Goal: Navigation & Orientation: Find specific page/section

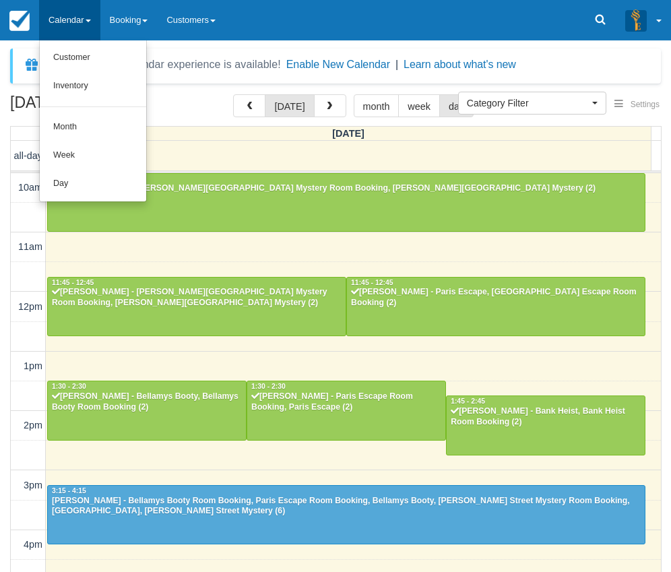
select select
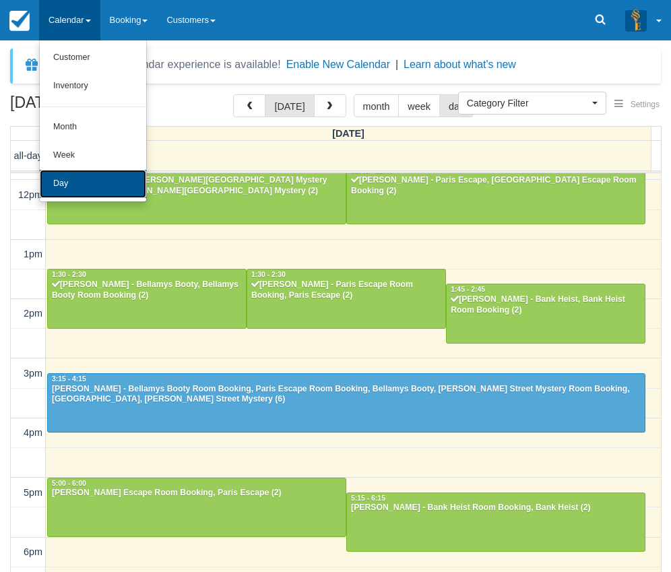
click at [75, 187] on link "Day" at bounding box center [93, 184] width 106 height 28
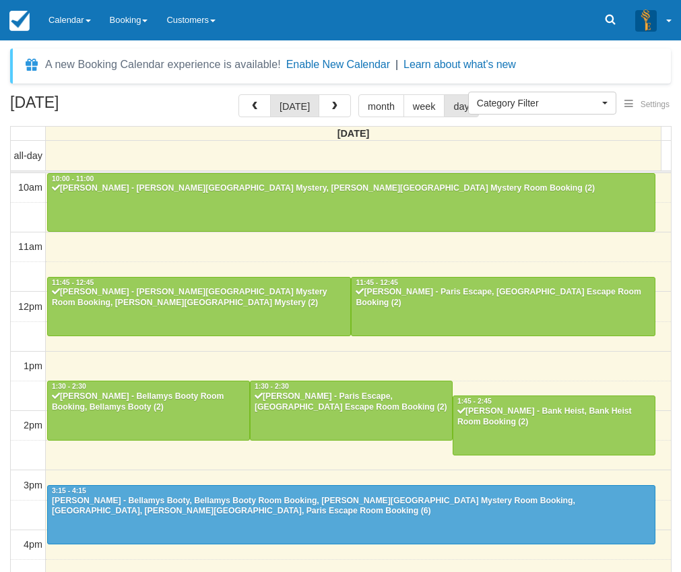
select select
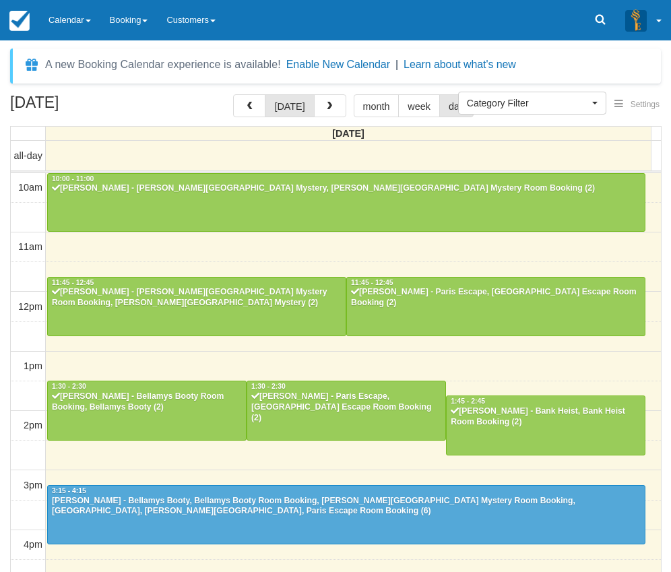
scroll to position [239, 0]
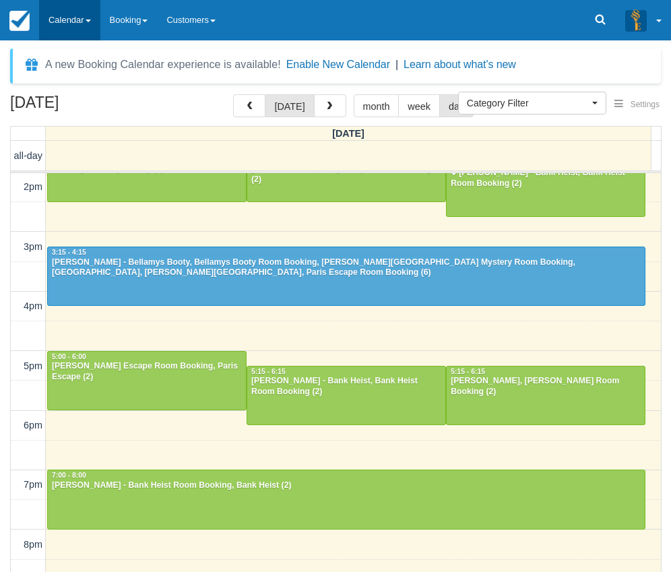
click at [71, 17] on link "Calendar" at bounding box center [69, 20] width 61 height 40
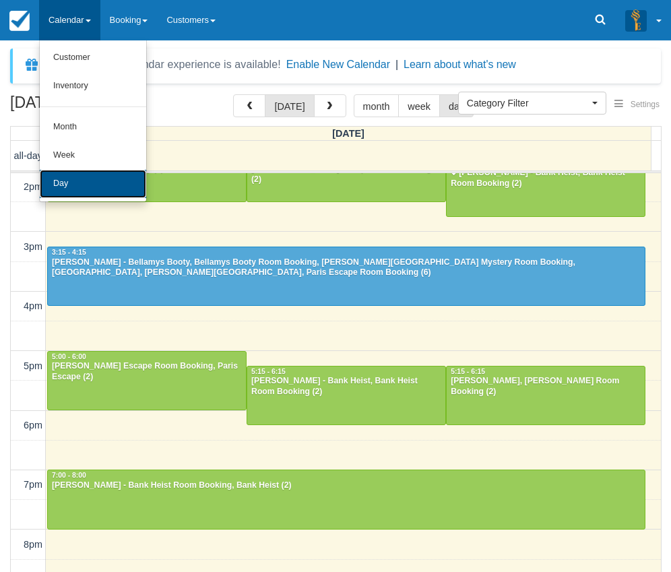
click at [80, 185] on link "Day" at bounding box center [93, 184] width 106 height 28
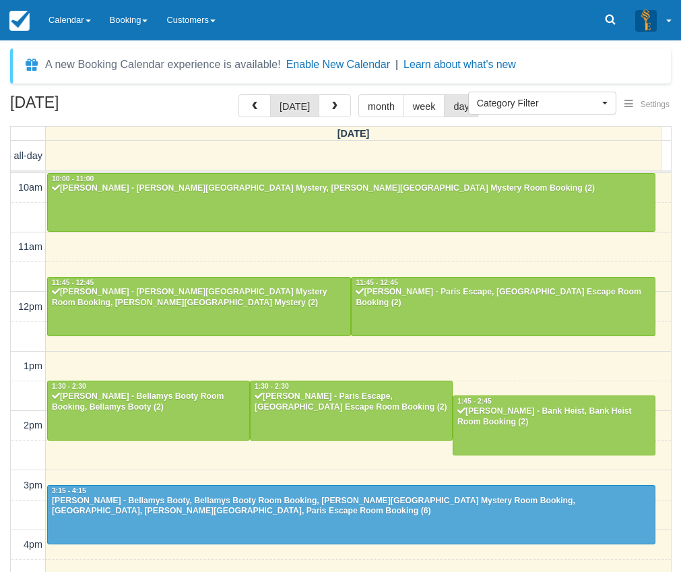
select select
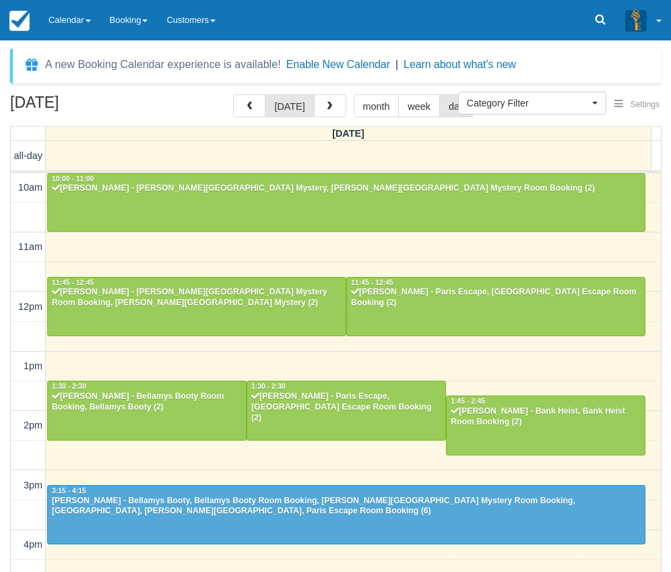
scroll to position [239, 0]
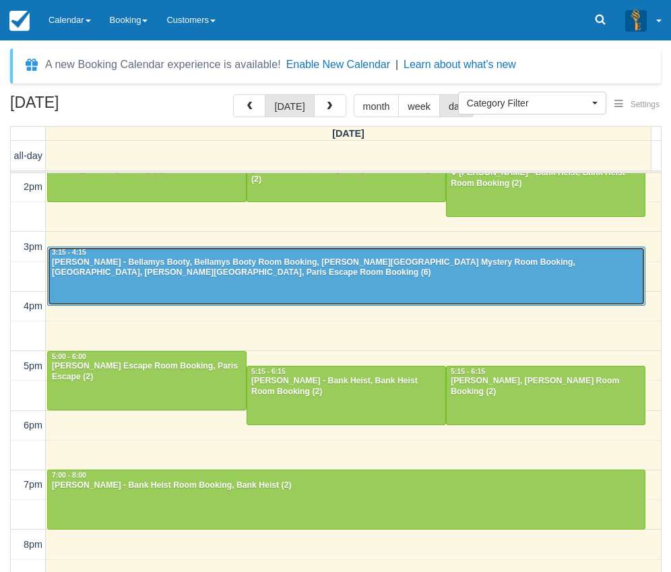
click at [268, 257] on div "Margot Wertheim - Bellamys Booty, Bellamys Booty Room Booking, Baker Street Mys…" at bounding box center [346, 268] width 590 height 22
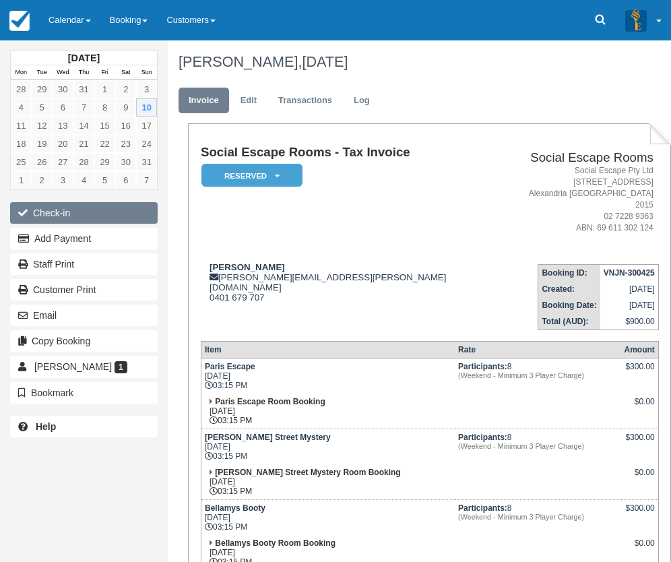
click at [50, 212] on button "Check-in" at bounding box center [84, 213] width 148 height 22
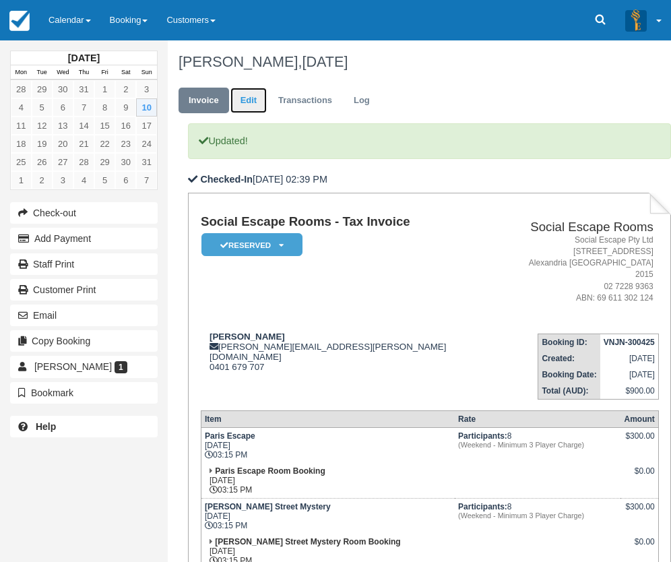
click at [246, 101] on link "Edit" at bounding box center [248, 101] width 36 height 26
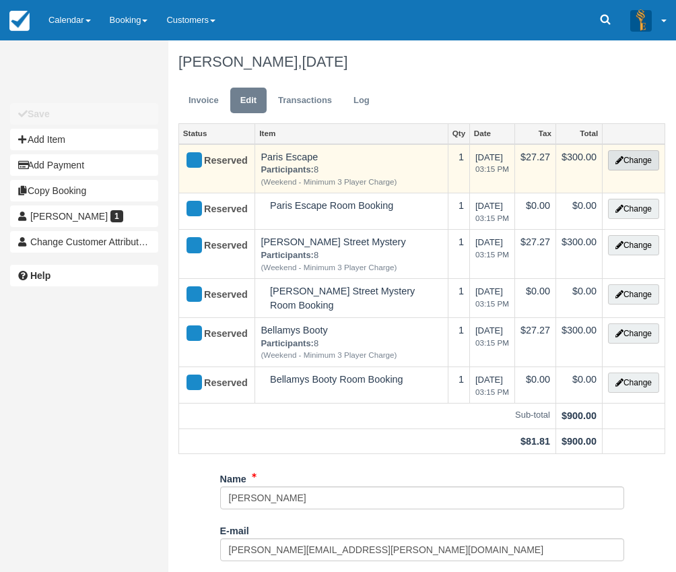
click at [639, 161] on button "Change" at bounding box center [633, 160] width 51 height 20
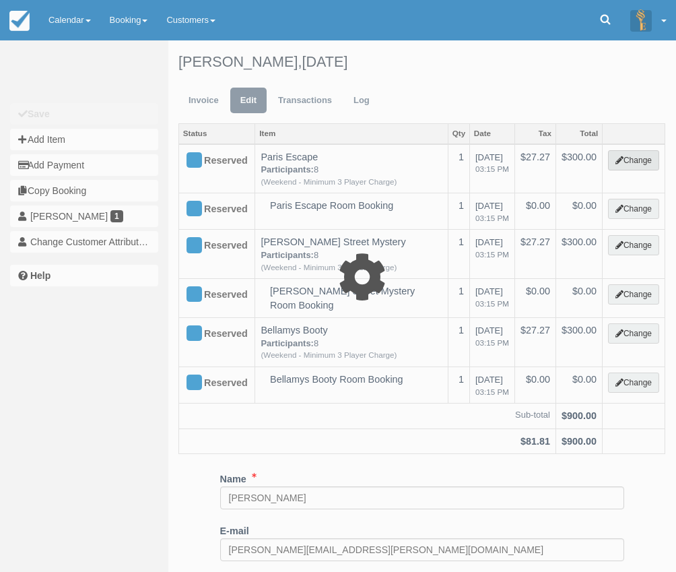
select select "2"
type input "300.00"
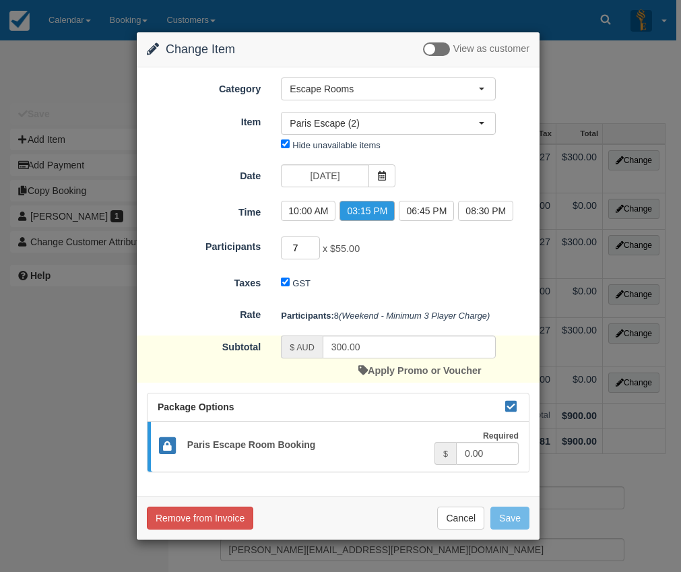
click at [313, 251] on input "7" at bounding box center [300, 248] width 39 height 23
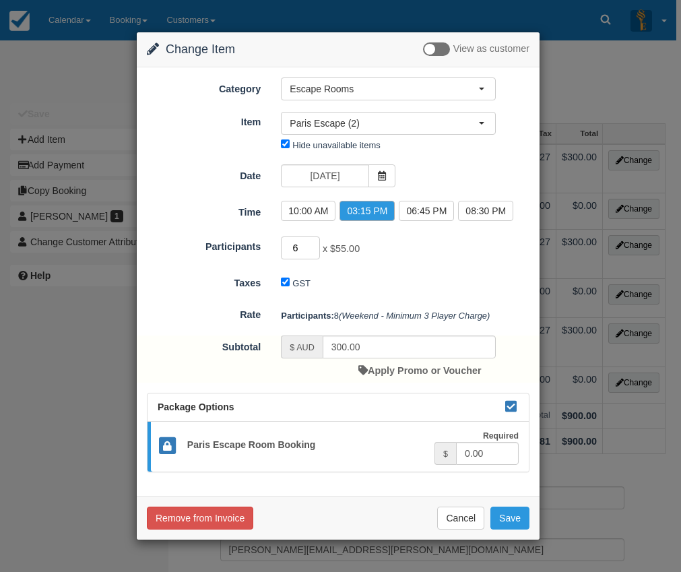
type input "6"
click at [313, 251] on input "6" at bounding box center [300, 248] width 39 height 23
type input "330.00"
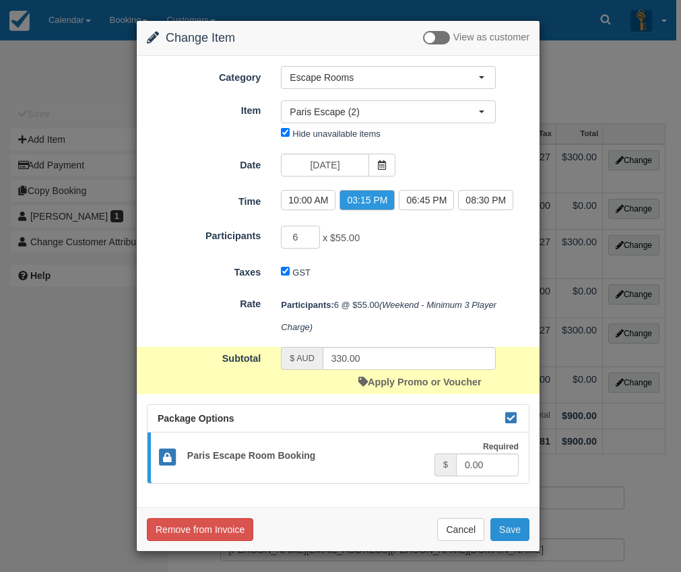
click at [517, 530] on button "Save" at bounding box center [510, 529] width 39 height 23
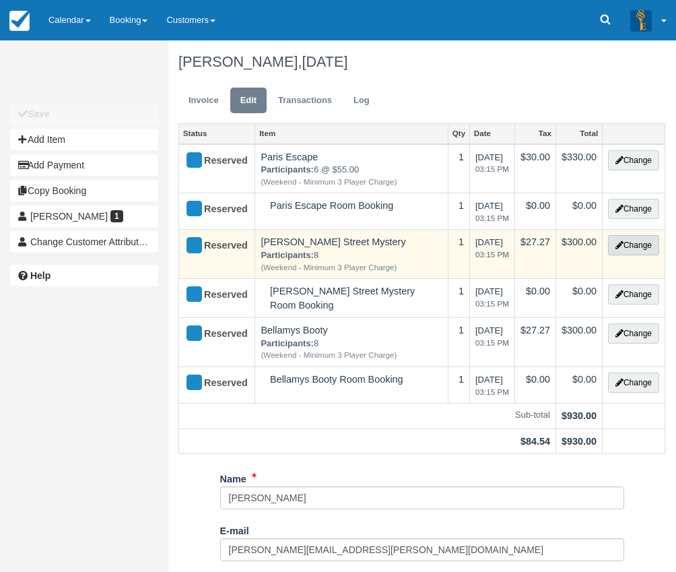
click at [639, 245] on button "Change" at bounding box center [633, 245] width 51 height 20
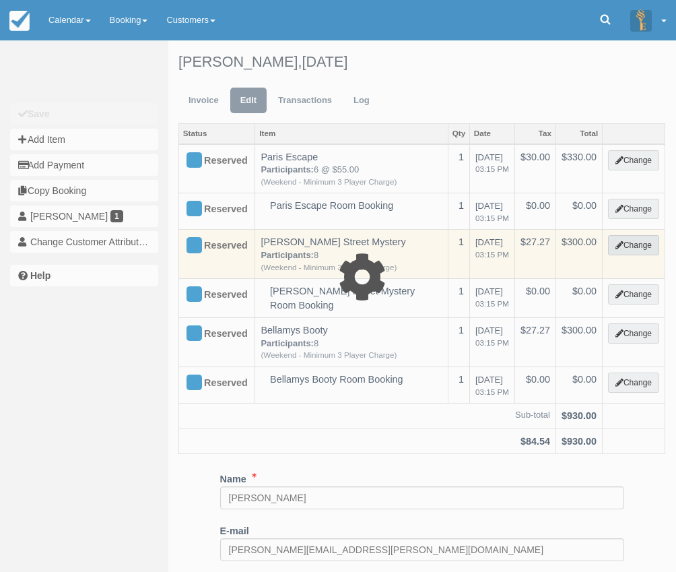
select select "2"
type input "300.00"
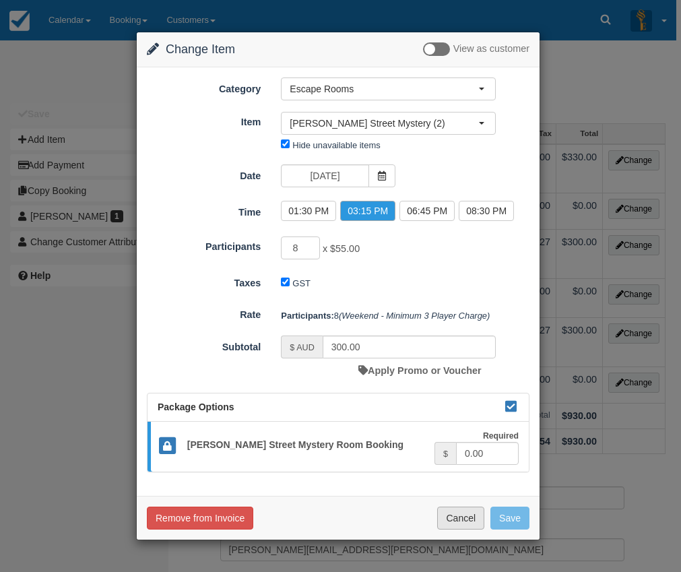
click at [468, 522] on button "Cancel" at bounding box center [460, 518] width 47 height 23
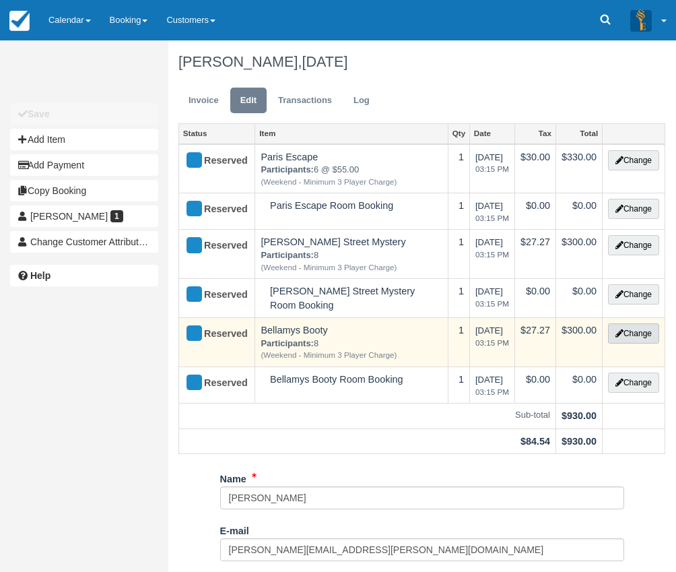
click at [629, 329] on button "Change" at bounding box center [633, 333] width 51 height 20
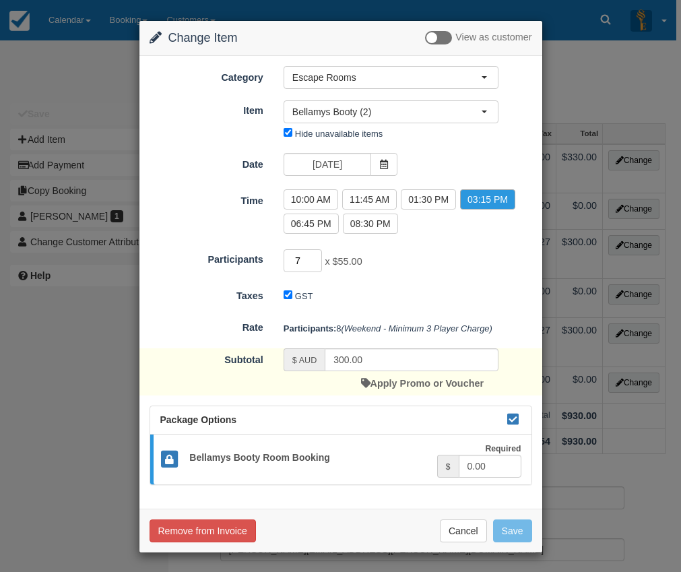
type input "7"
click at [313, 265] on input "7" at bounding box center [303, 260] width 39 height 23
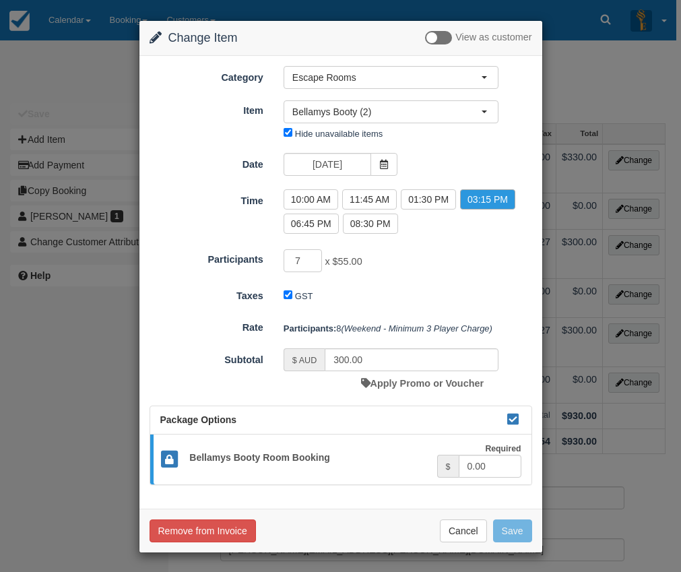
type input "385.00"
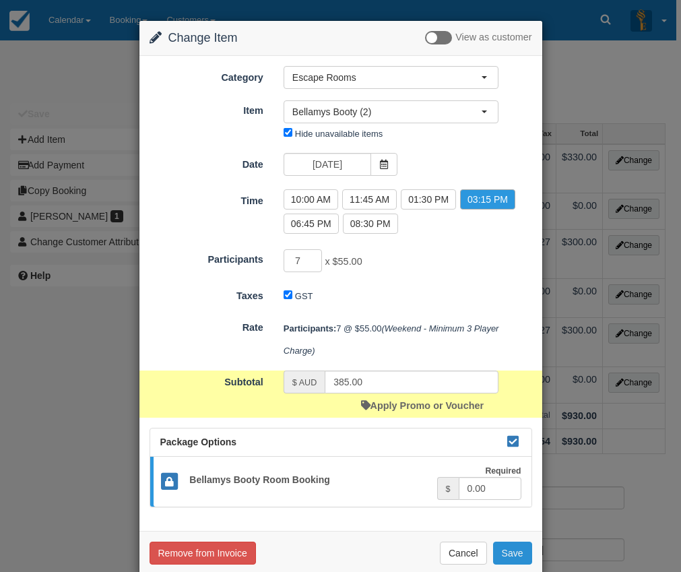
click at [512, 549] on button "Save" at bounding box center [512, 553] width 39 height 23
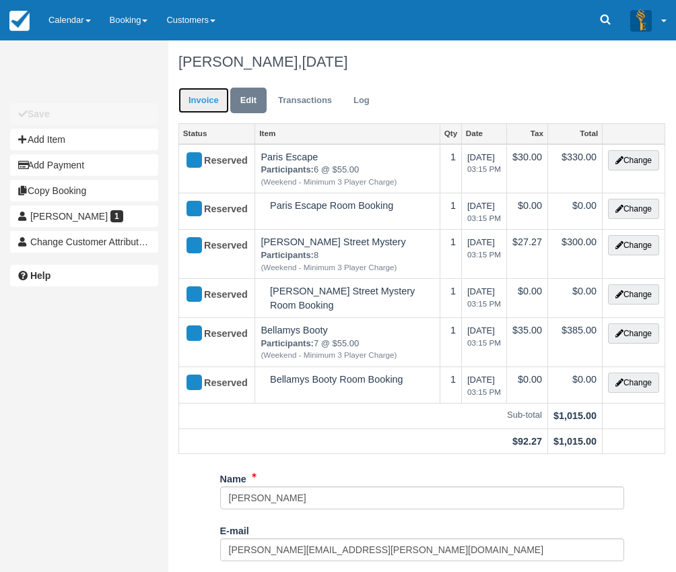
click at [197, 93] on link "Invoice" at bounding box center [204, 101] width 51 height 26
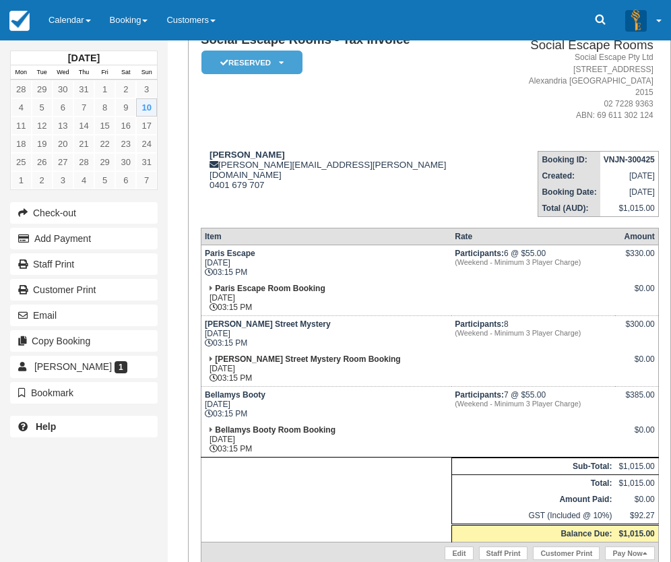
scroll to position [148, 0]
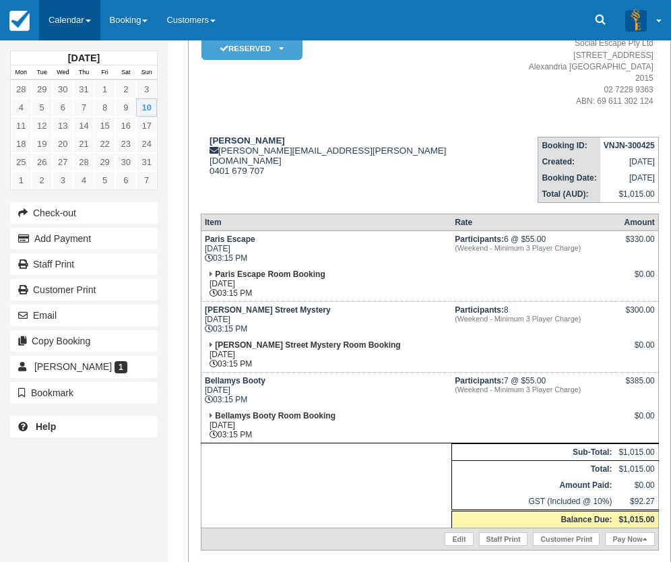
click at [57, 16] on link "Calendar" at bounding box center [69, 20] width 61 height 40
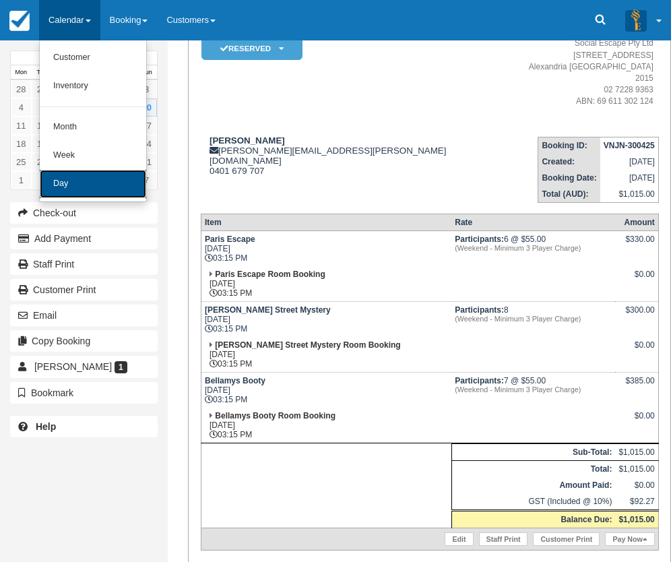
click at [84, 181] on link "Day" at bounding box center [93, 184] width 106 height 28
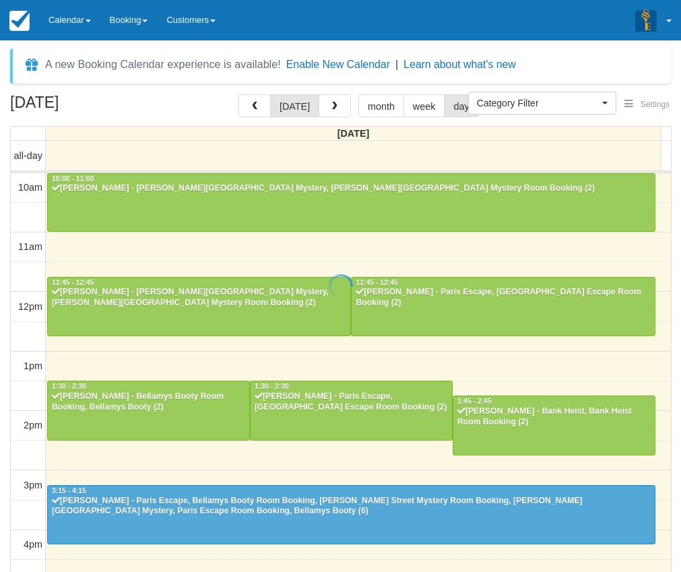
select select
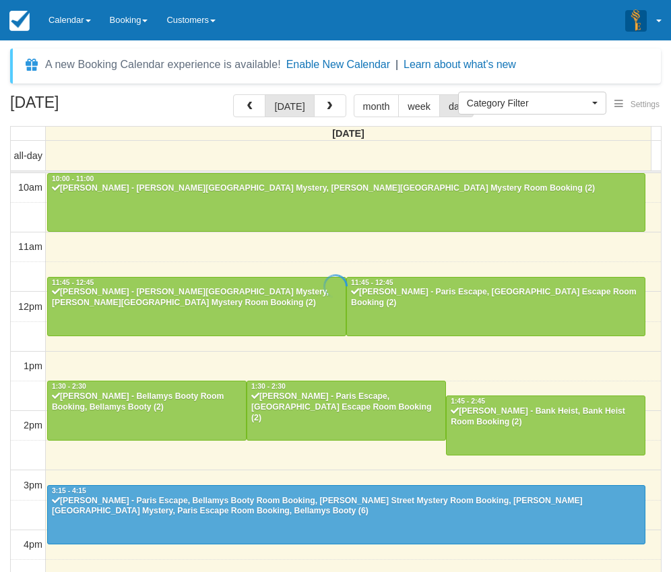
scroll to position [239, 0]
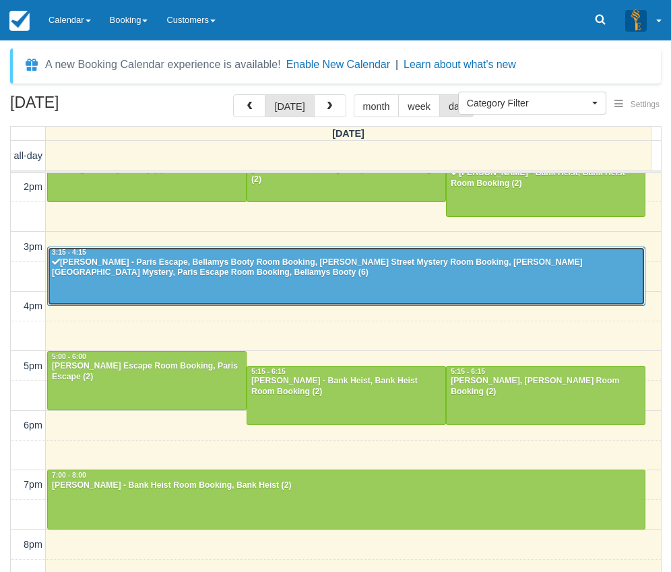
click at [182, 259] on div "[PERSON_NAME] - Paris Escape, Bellamys Booty Room Booking, [PERSON_NAME] Street…" at bounding box center [346, 268] width 590 height 22
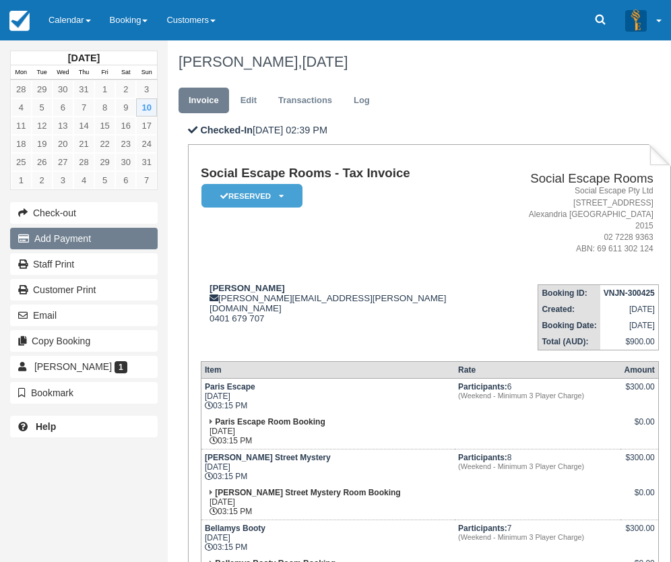
click at [62, 239] on button "Add Payment" at bounding box center [84, 239] width 148 height 22
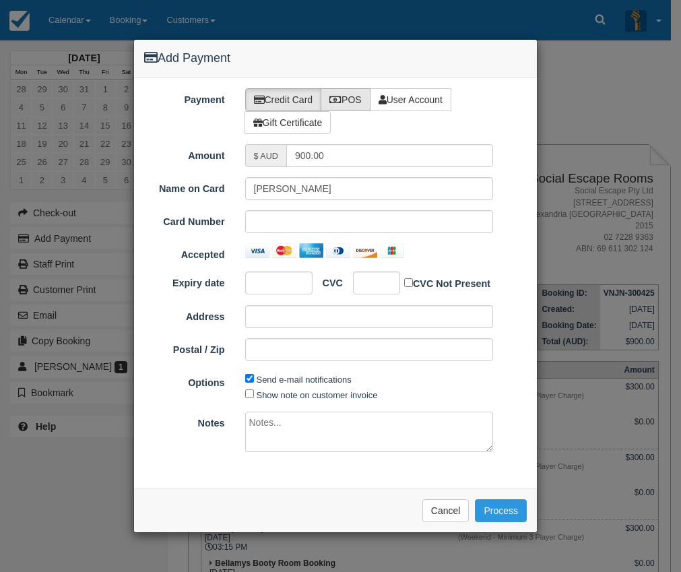
click at [348, 106] on label "POS" at bounding box center [346, 99] width 50 height 23
radio input "true"
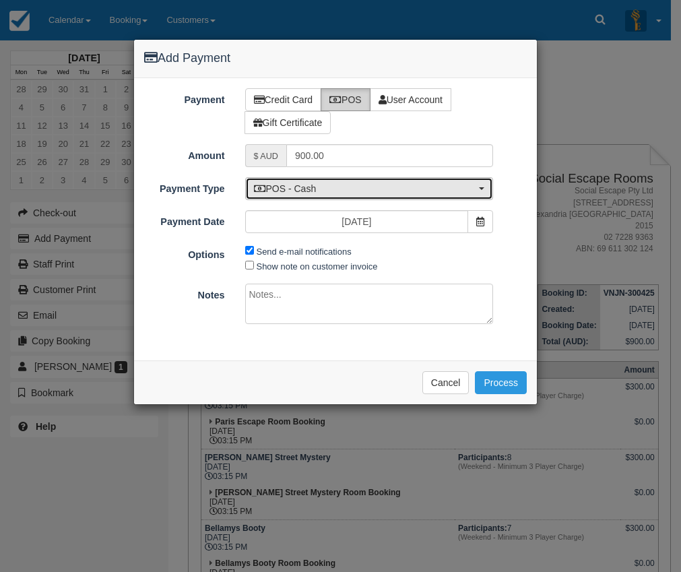
click at [315, 187] on span "POS - Cash" at bounding box center [365, 188] width 222 height 13
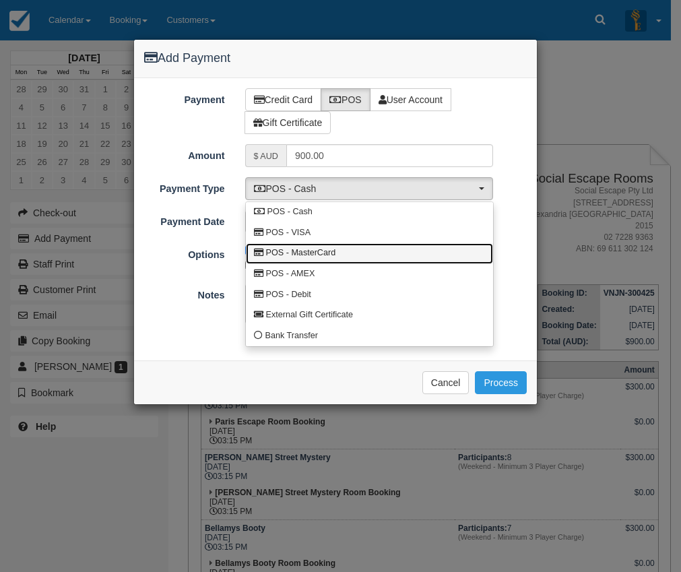
click at [317, 251] on span "POS - MasterCard" at bounding box center [301, 253] width 70 height 12
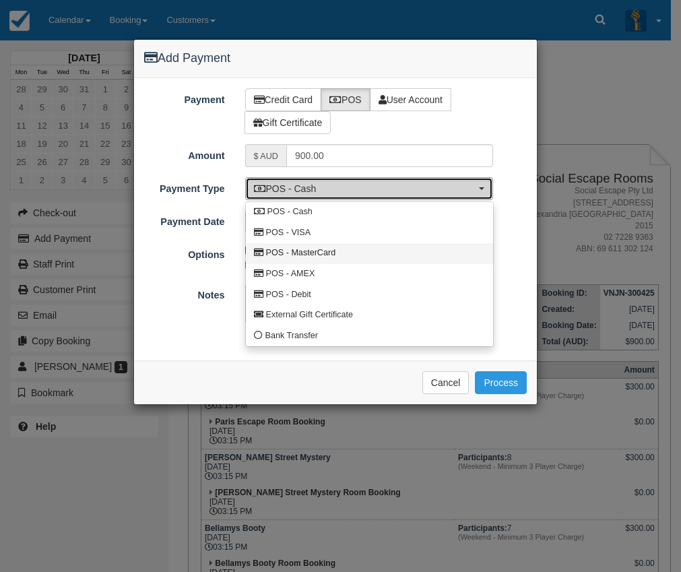
select select "MC"
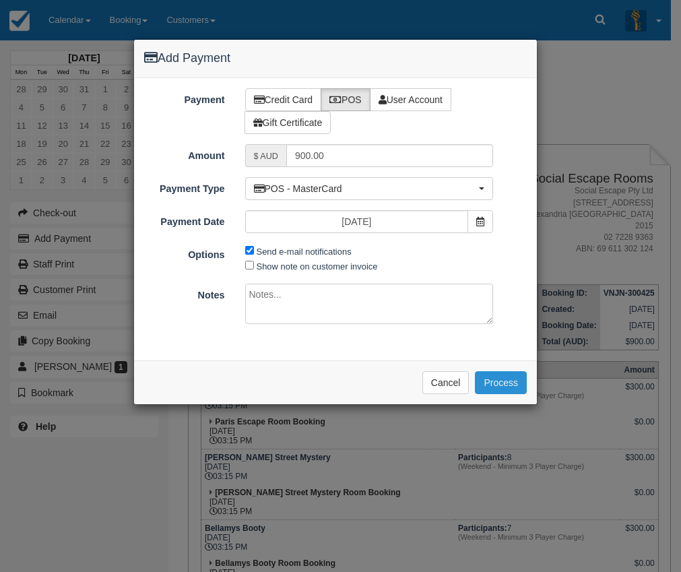
click at [499, 383] on button "Process" at bounding box center [501, 382] width 52 height 23
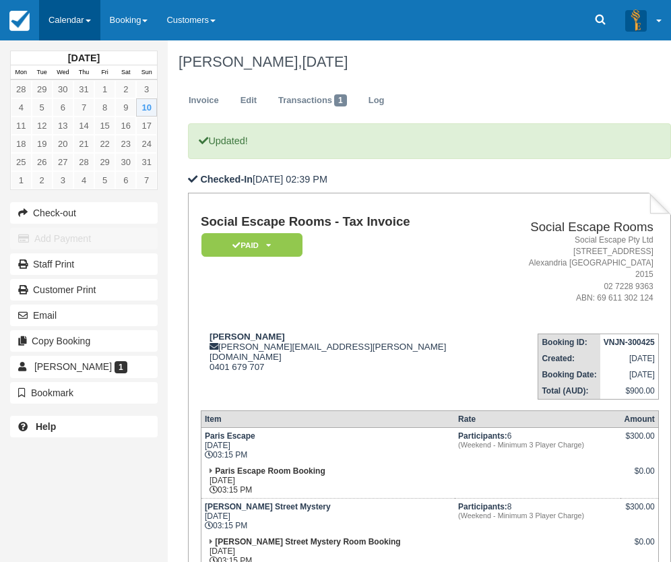
click at [51, 16] on link "Calendar" at bounding box center [69, 20] width 61 height 40
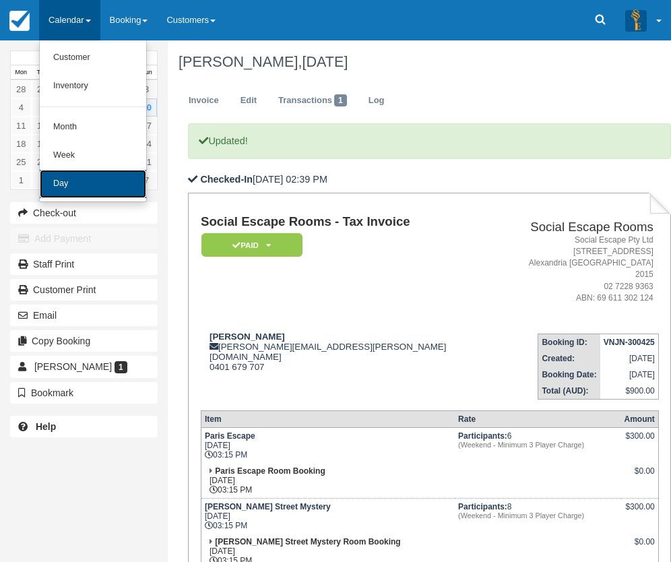
click at [72, 181] on link "Day" at bounding box center [93, 184] width 106 height 28
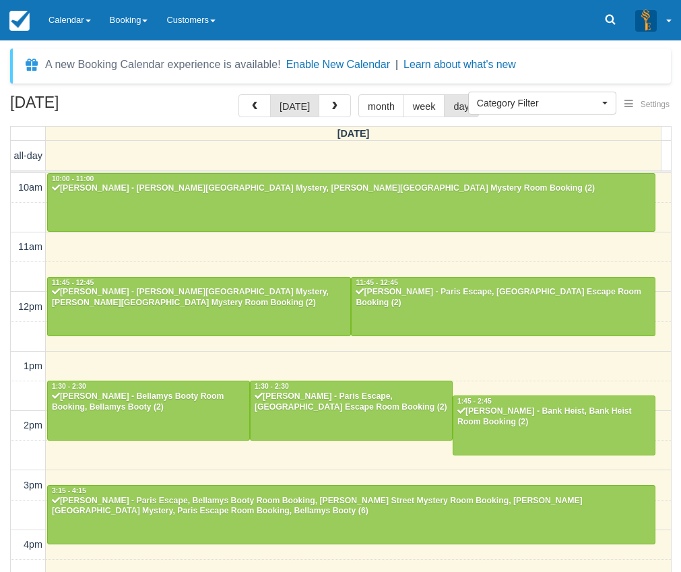
select select
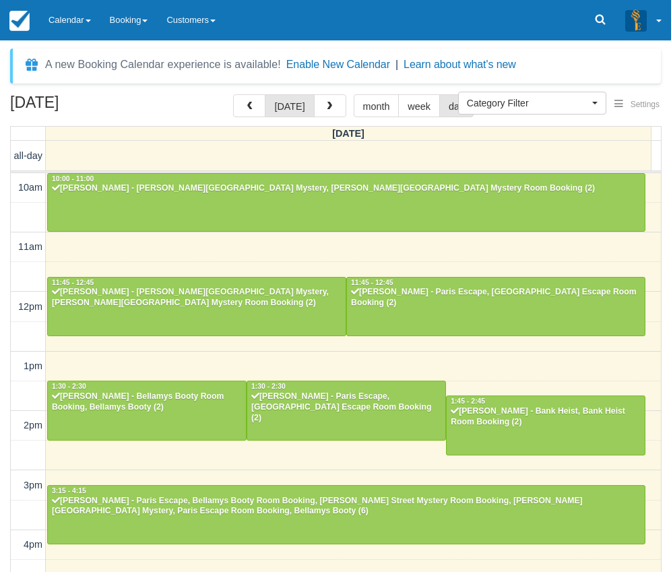
scroll to position [239, 0]
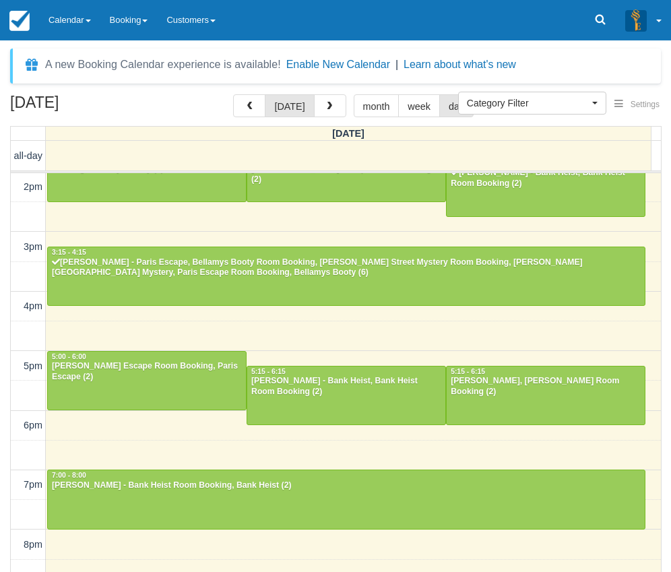
click at [348, 332] on div "10am 11am 12pm 1pm 2pm 3pm 4pm 5pm 6pm 7pm 8pm 9pm 10pm 10:00 - 11:00 Luke Wils…" at bounding box center [336, 307] width 650 height 744
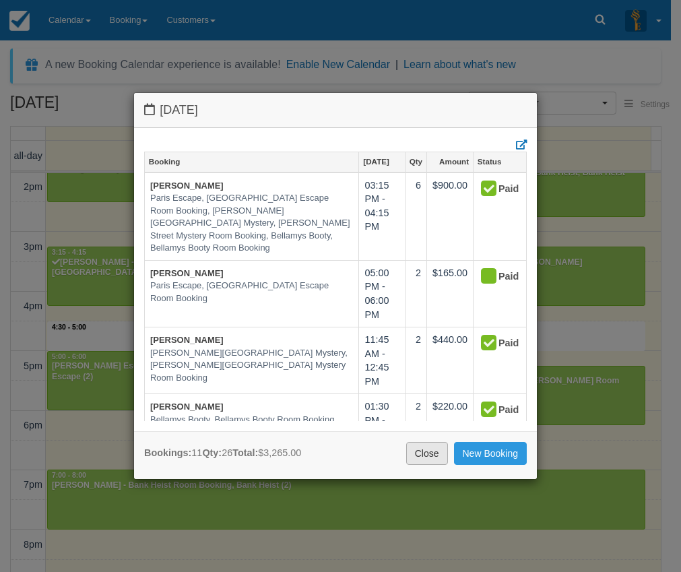
click at [425, 453] on link "Close" at bounding box center [427, 453] width 42 height 23
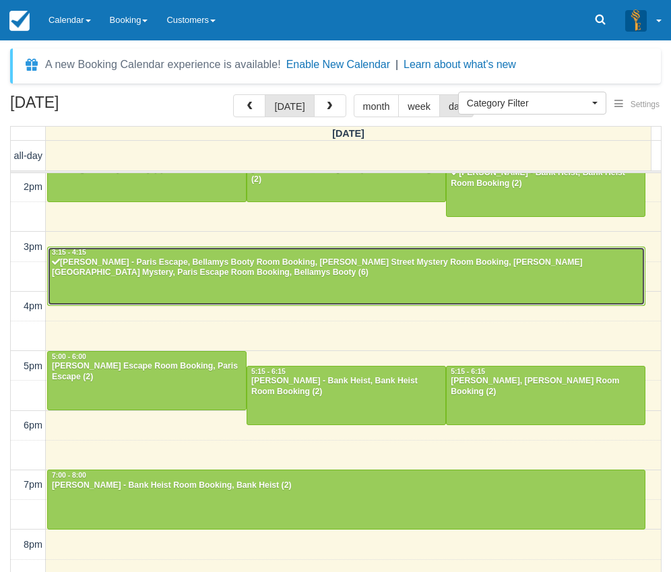
click at [372, 277] on div "[PERSON_NAME] - Paris Escape, Bellamys Booty Room Booking, [PERSON_NAME] Street…" at bounding box center [346, 268] width 590 height 22
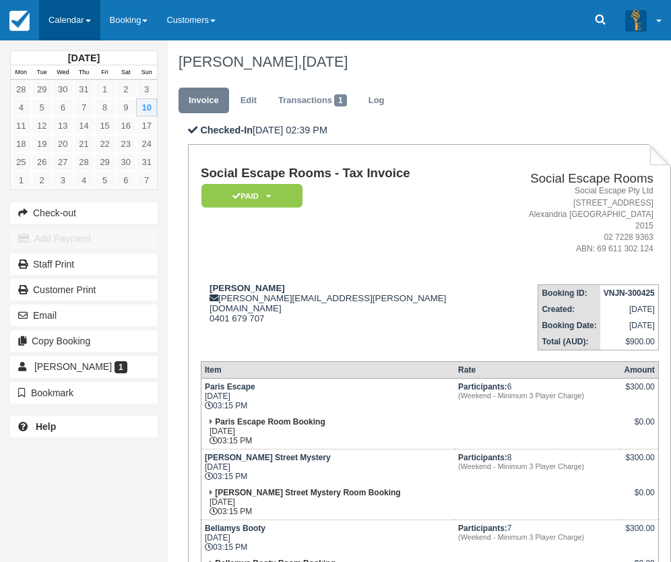
click at [72, 18] on link "Calendar" at bounding box center [69, 20] width 61 height 40
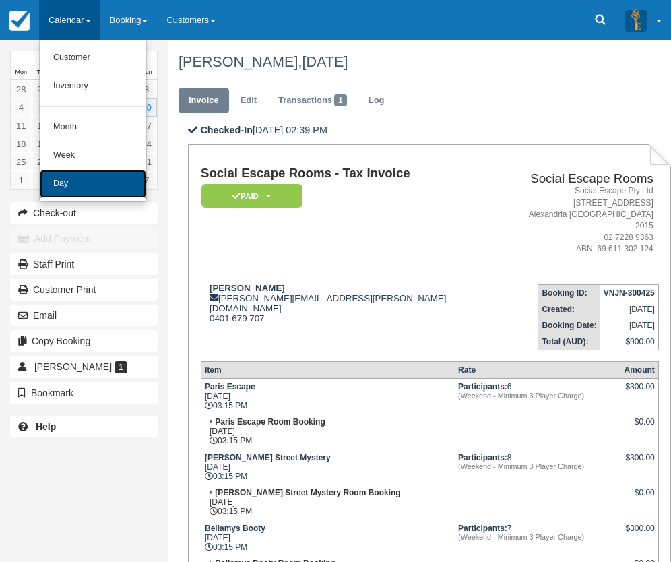
click at [58, 183] on link "Day" at bounding box center [93, 184] width 106 height 28
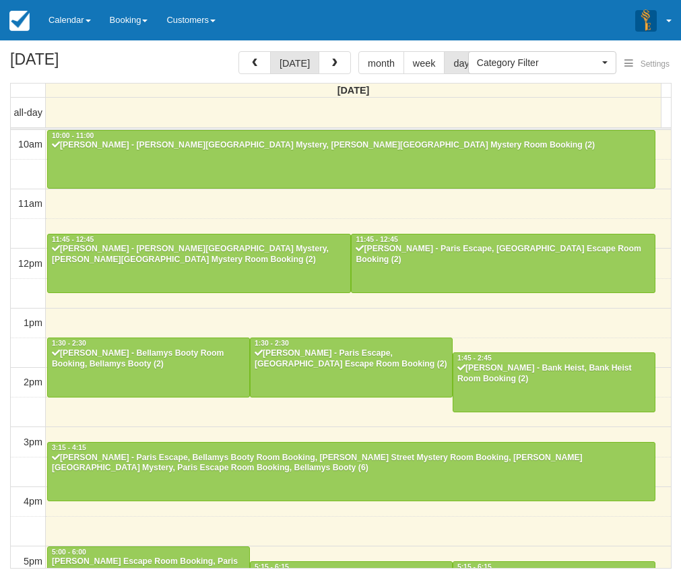
select select
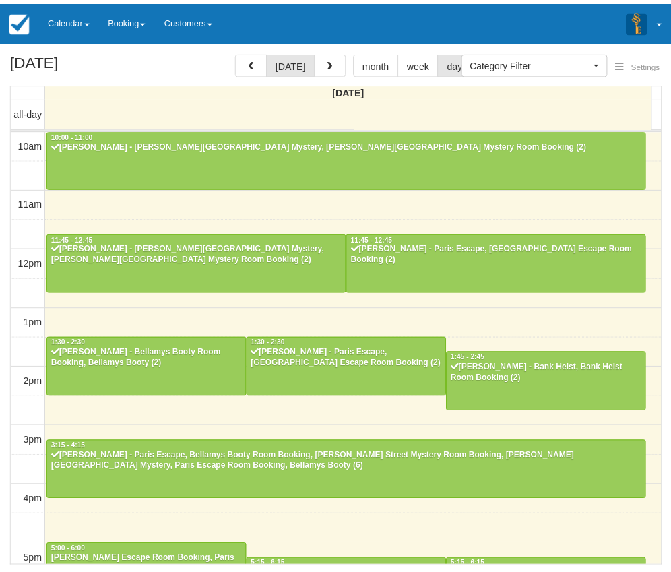
scroll to position [239, 0]
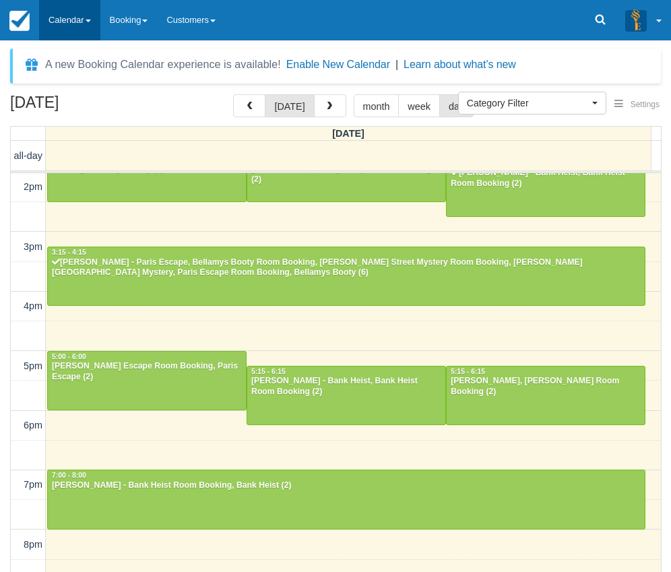
click at [73, 22] on link "Calendar" at bounding box center [69, 20] width 61 height 40
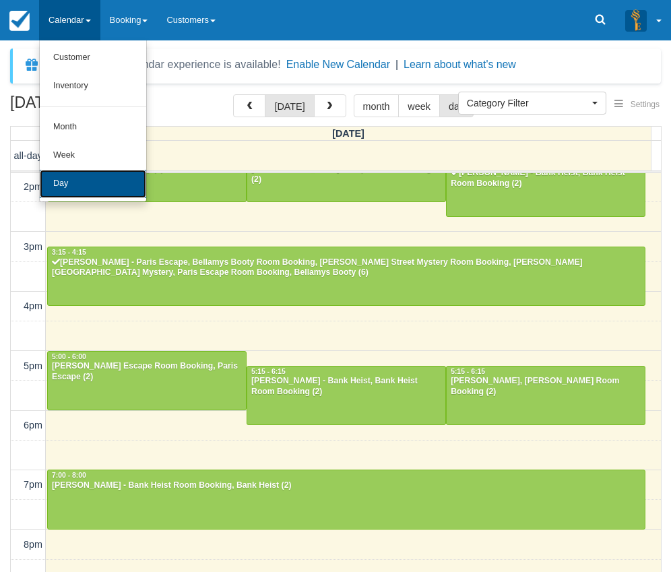
click at [67, 187] on link "Day" at bounding box center [93, 184] width 106 height 28
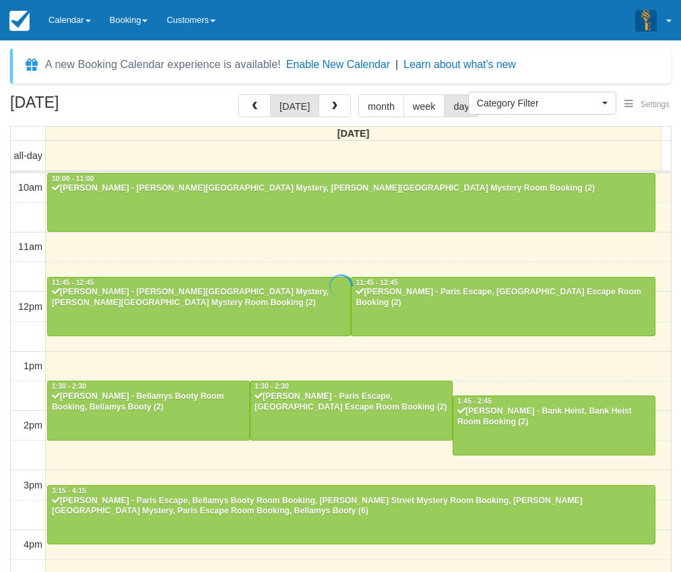
select select
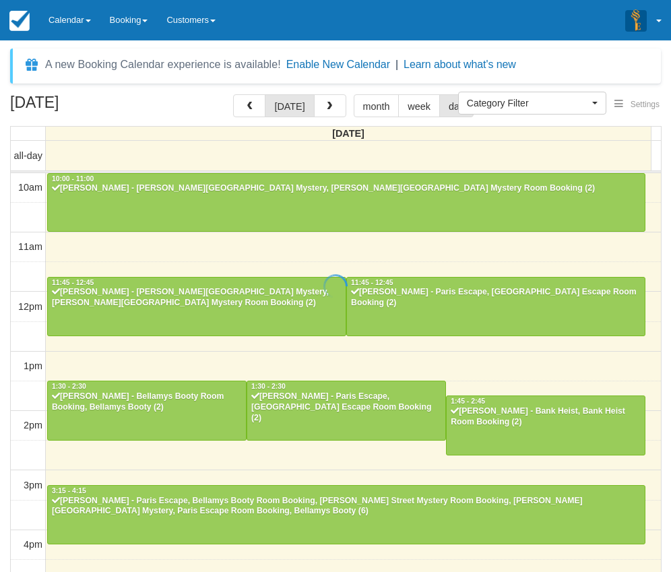
scroll to position [239, 0]
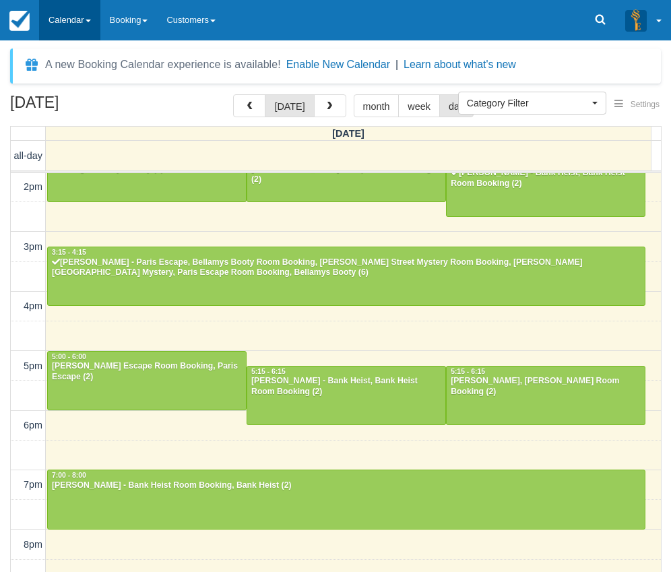
click at [87, 21] on link "Calendar" at bounding box center [69, 20] width 61 height 40
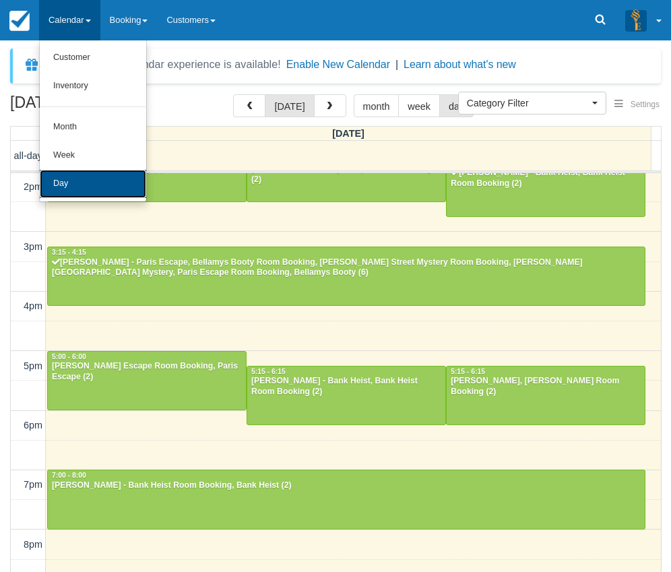
click at [80, 183] on link "Day" at bounding box center [93, 184] width 106 height 28
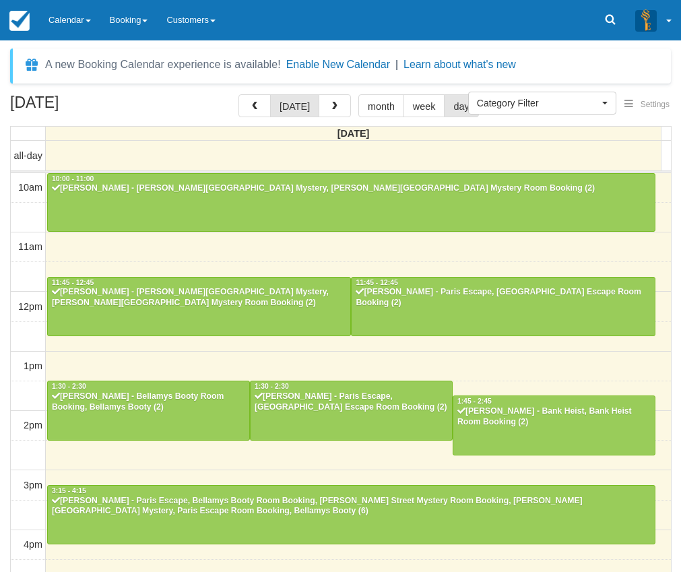
select select
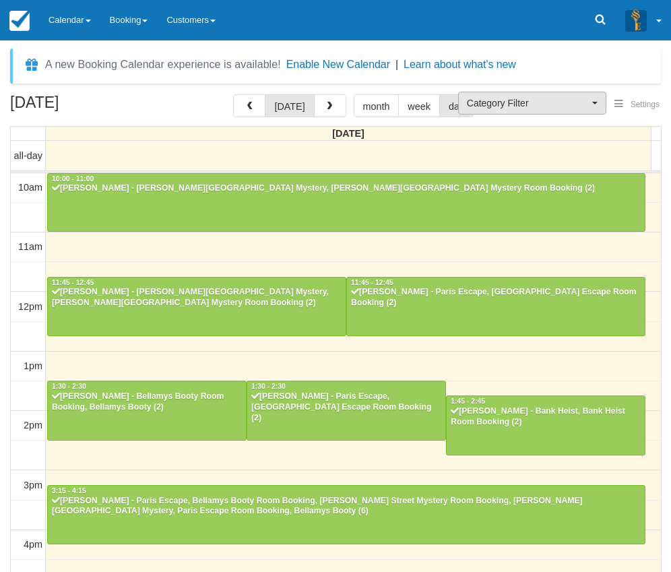
scroll to position [239, 0]
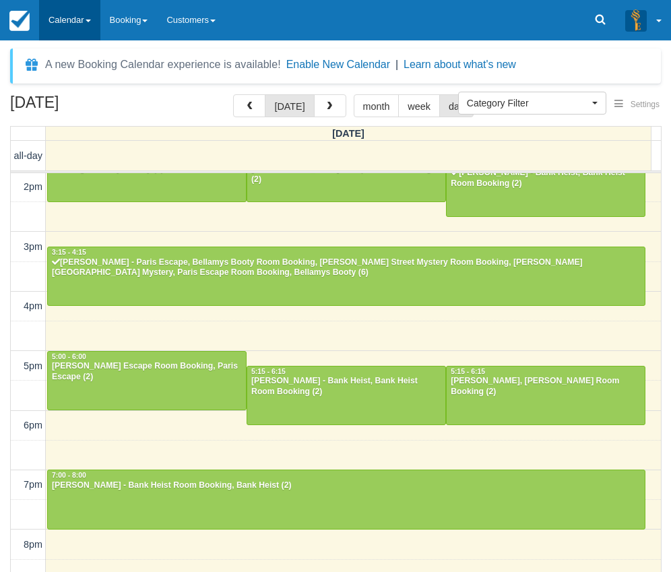
click at [86, 24] on link "Calendar" at bounding box center [69, 20] width 61 height 40
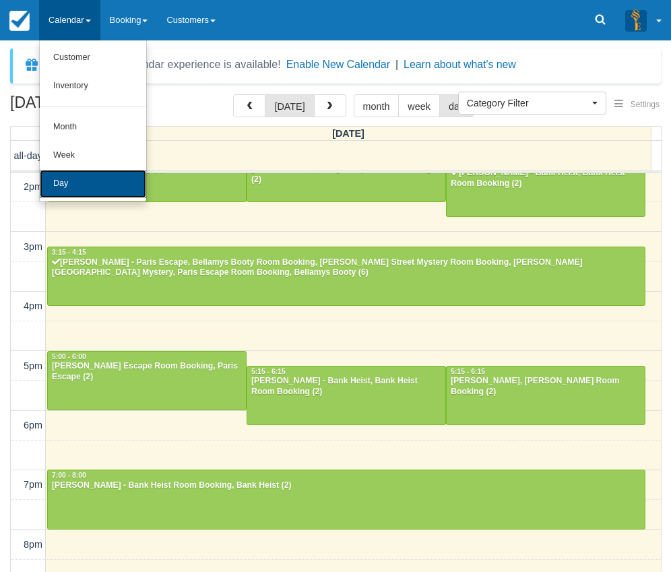
click at [79, 189] on link "Day" at bounding box center [93, 184] width 106 height 28
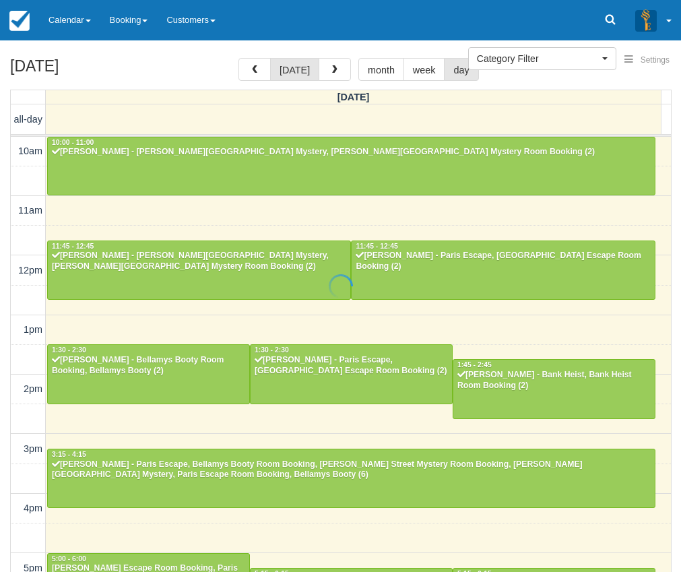
select select
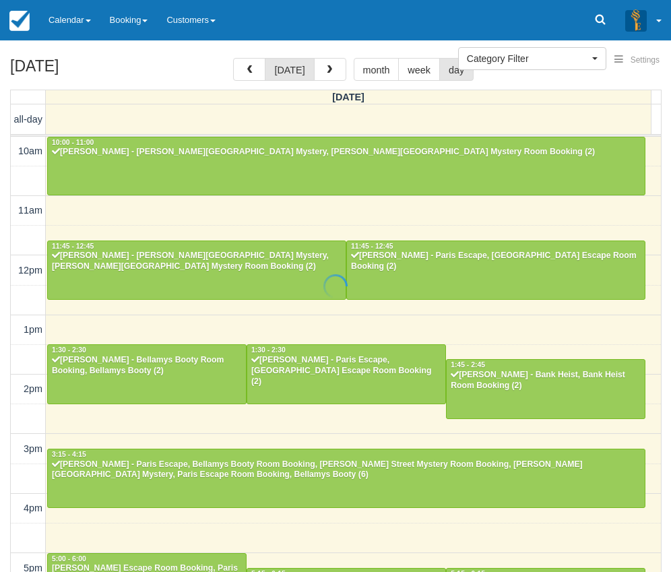
scroll to position [239, 0]
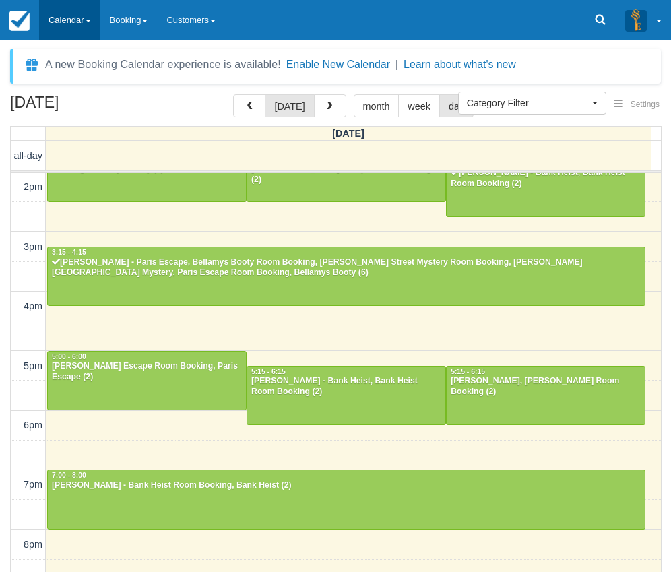
click at [65, 22] on link "Calendar" at bounding box center [69, 20] width 61 height 40
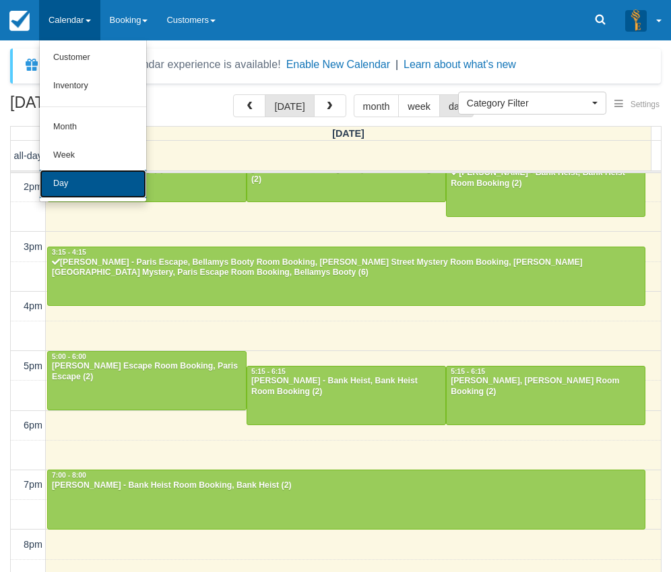
click at [64, 197] on link "Day" at bounding box center [93, 184] width 106 height 28
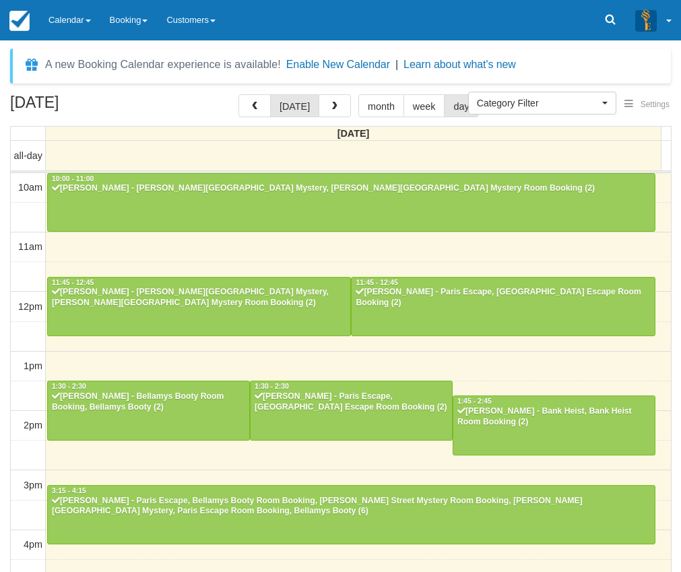
select select
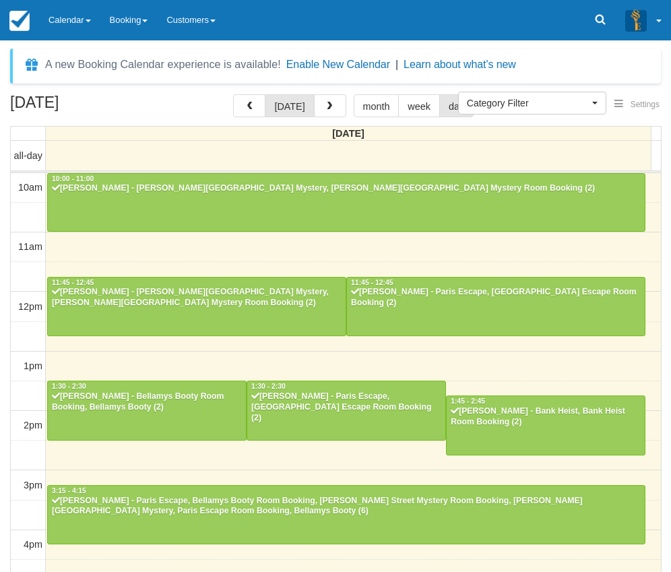
scroll to position [239, 0]
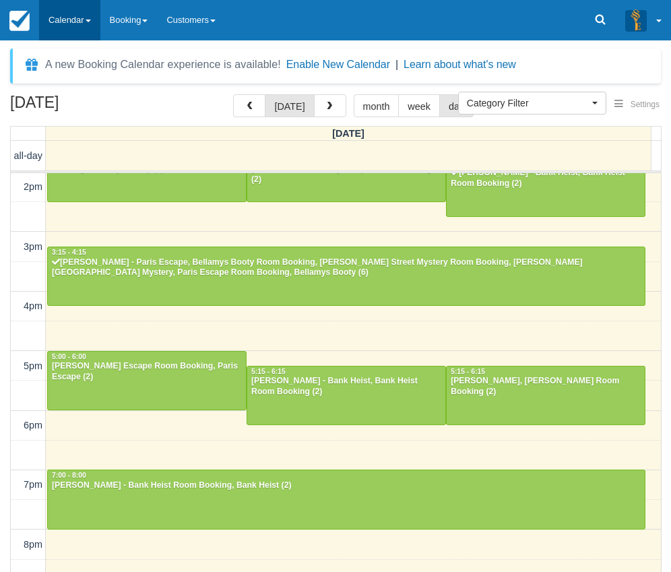
click at [74, 26] on link "Calendar" at bounding box center [69, 20] width 61 height 40
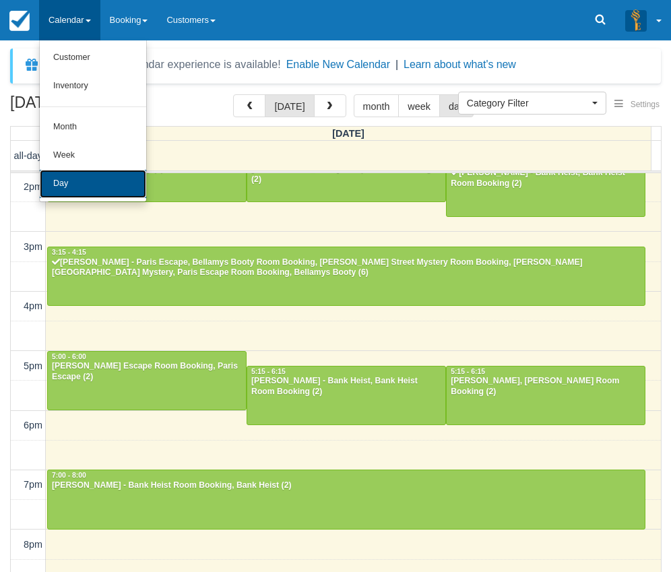
click at [63, 180] on link "Day" at bounding box center [93, 184] width 106 height 28
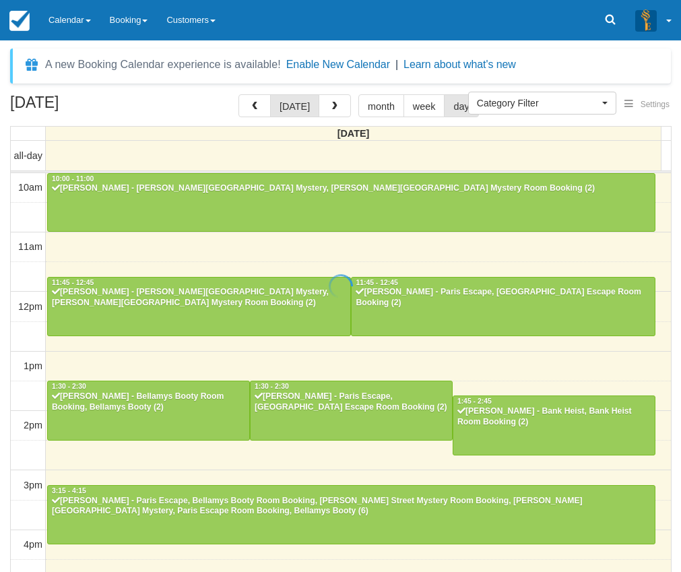
select select
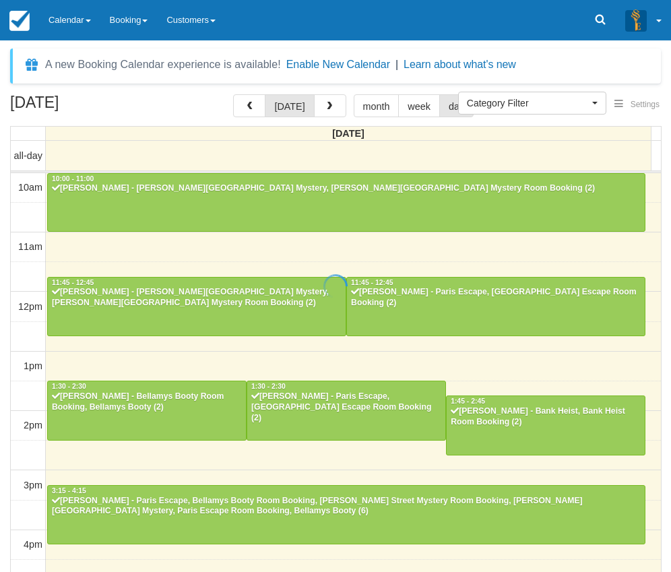
scroll to position [298, 0]
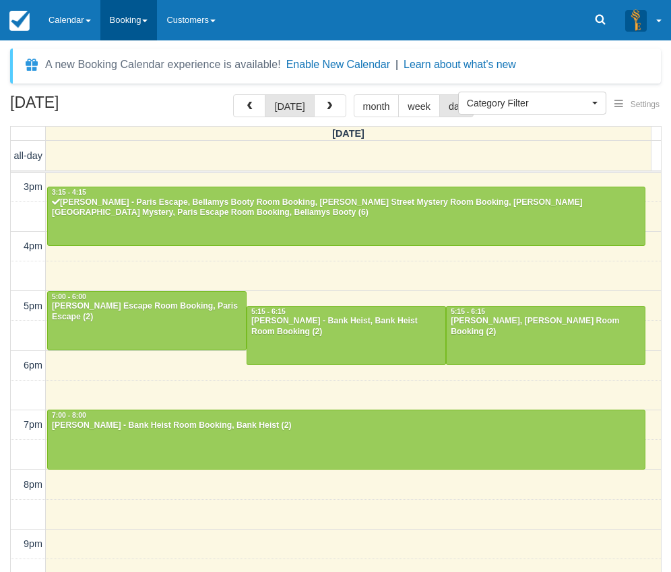
click at [129, 11] on link "Booking" at bounding box center [128, 20] width 57 height 40
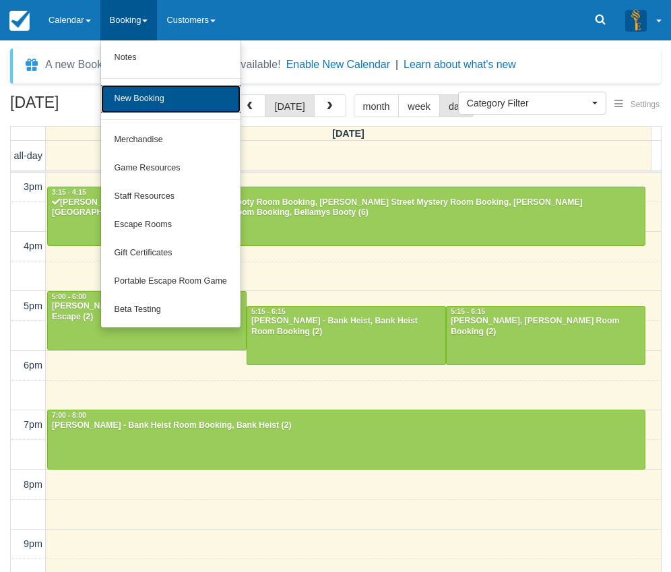
click at [139, 94] on link "New Booking" at bounding box center [170, 99] width 139 height 28
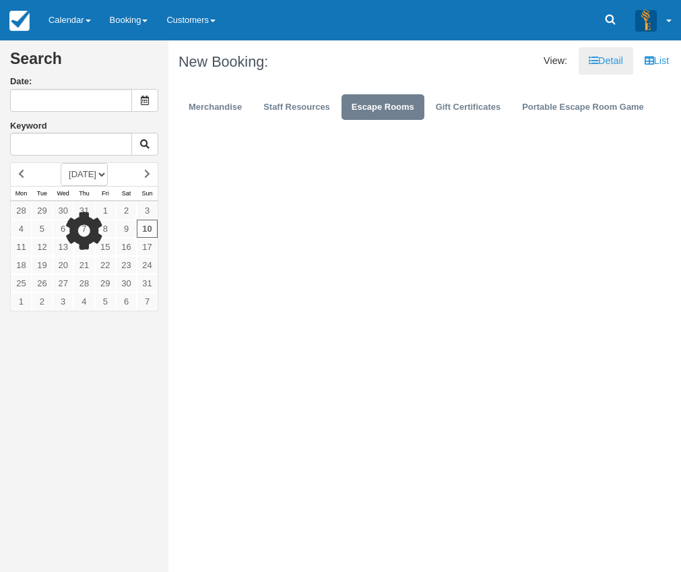
type input "[DATE]"
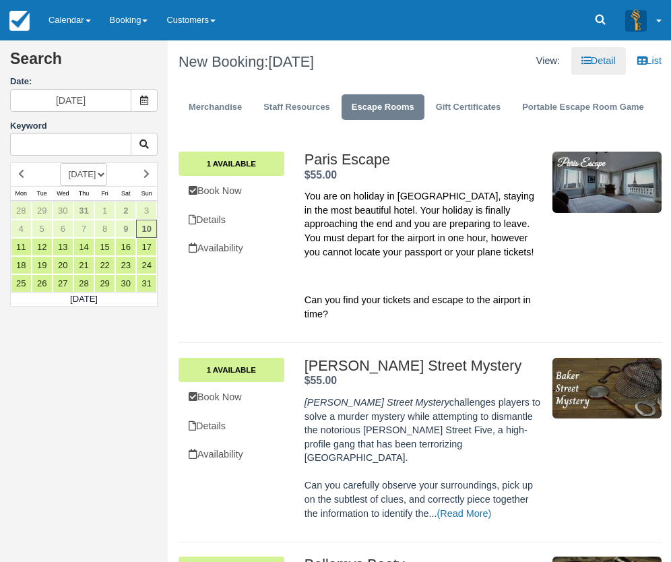
scroll to position [270, 0]
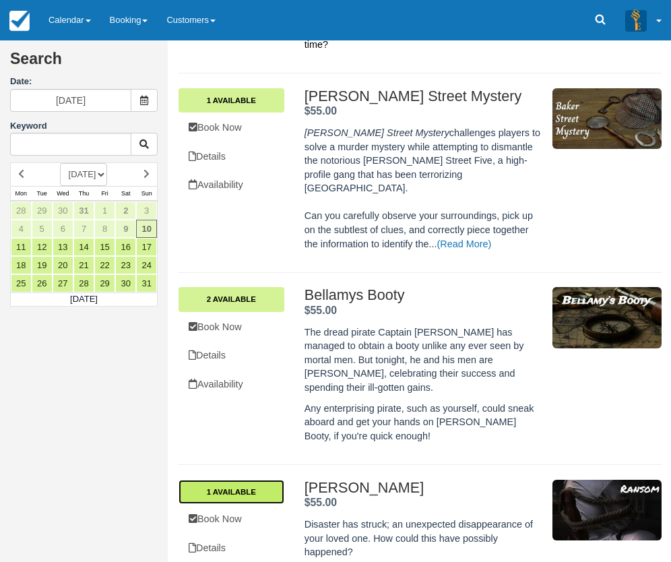
click at [234, 480] on link "1 Available" at bounding box center [232, 492] width 106 height 24
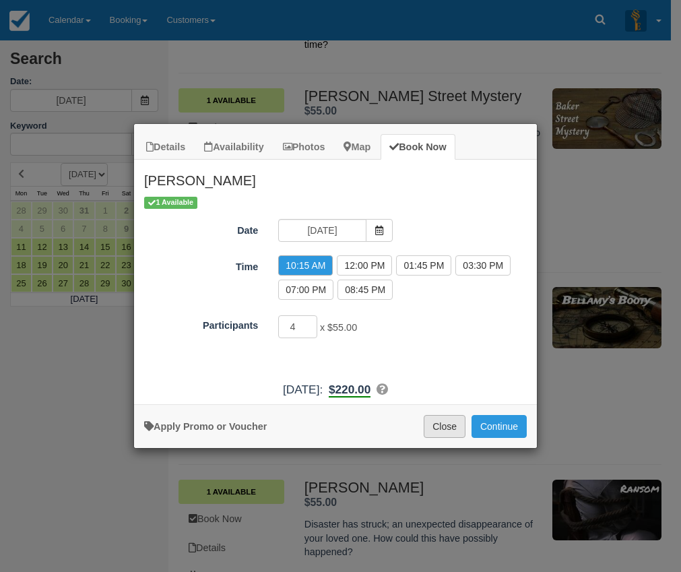
click at [451, 427] on button "Close" at bounding box center [445, 426] width 42 height 23
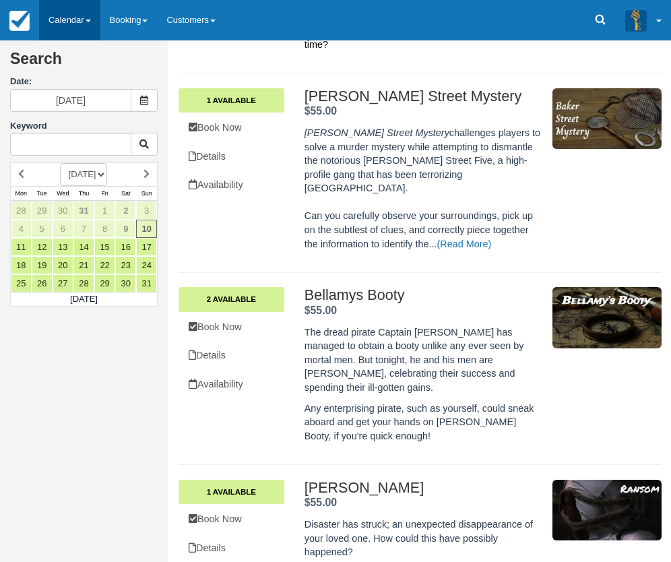
click at [61, 18] on link "Calendar" at bounding box center [69, 20] width 61 height 40
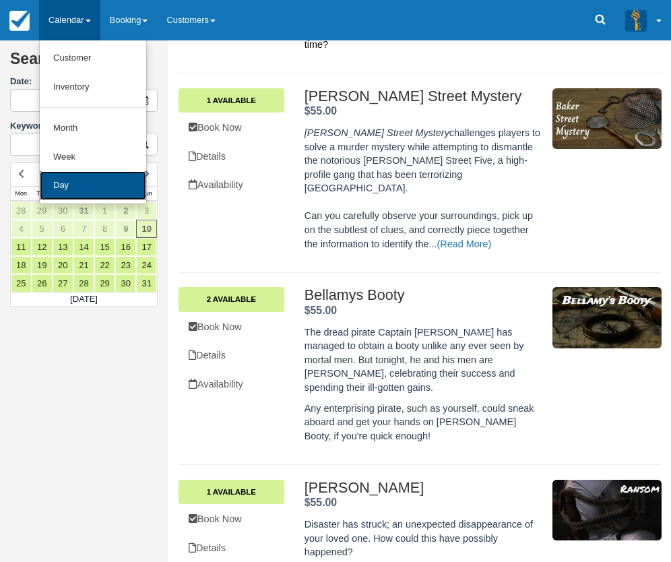
click at [68, 189] on link "Day" at bounding box center [93, 185] width 106 height 29
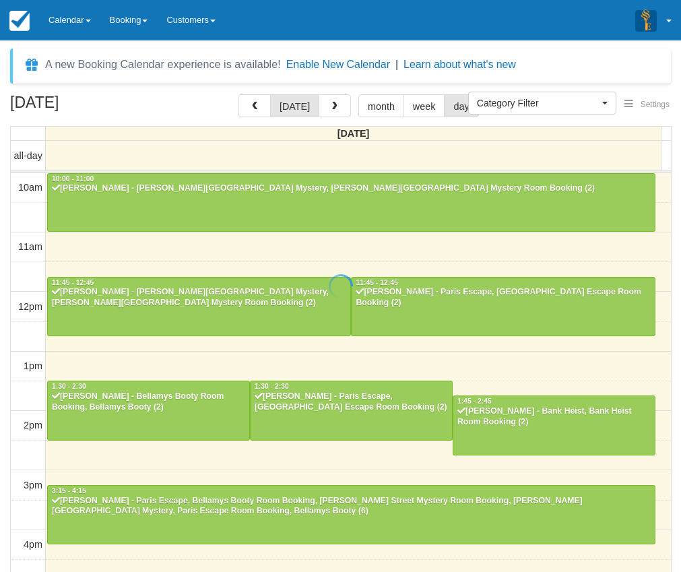
select select
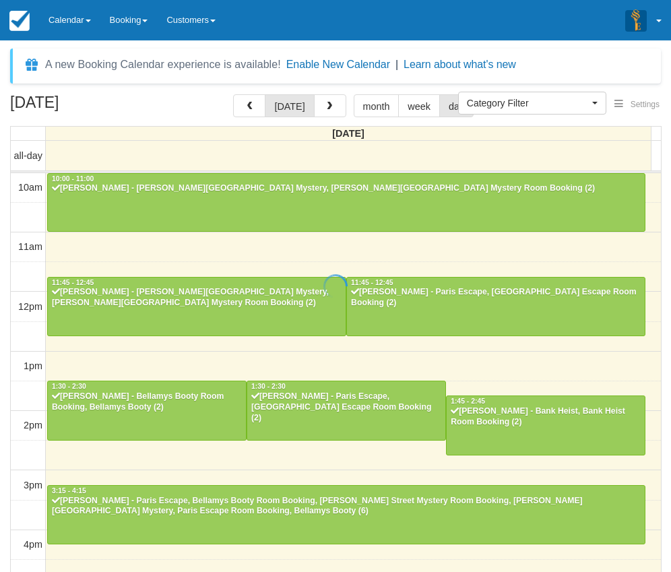
scroll to position [298, 0]
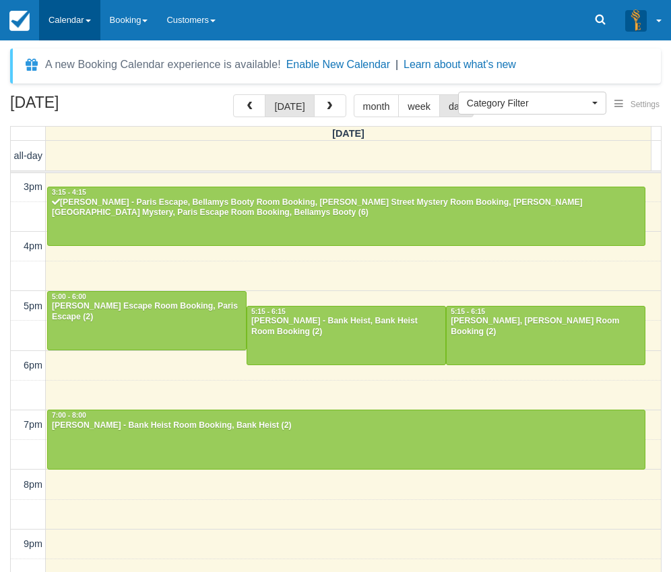
click at [51, 25] on link "Calendar" at bounding box center [69, 20] width 61 height 40
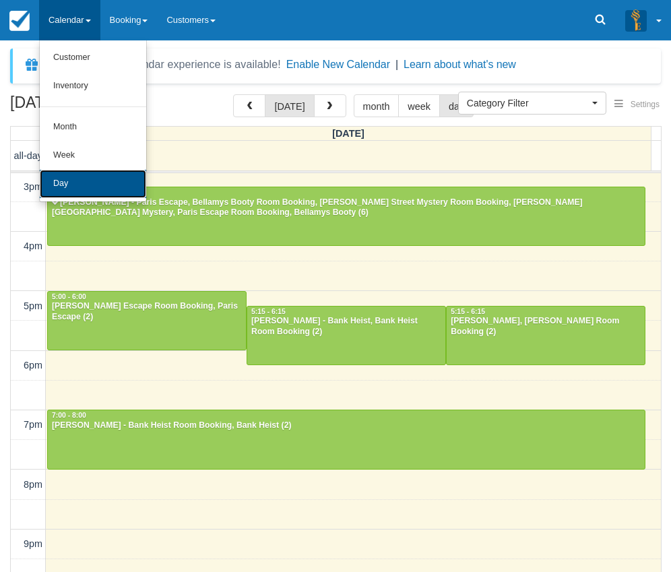
click at [68, 183] on link "Day" at bounding box center [93, 184] width 106 height 28
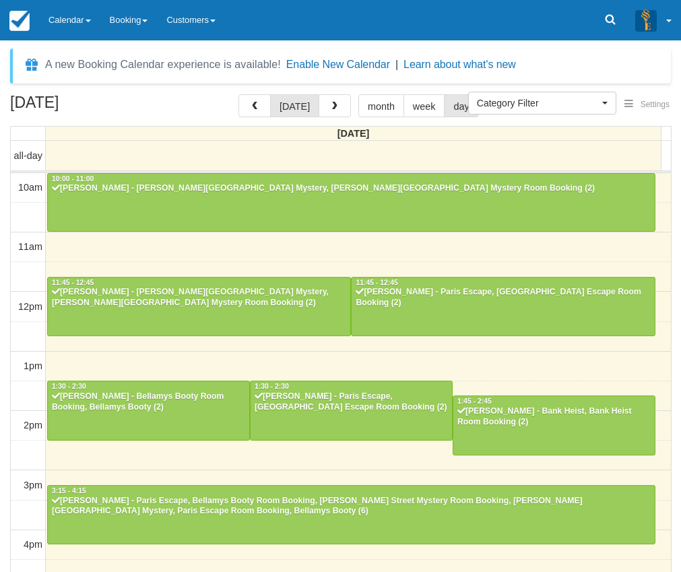
select select
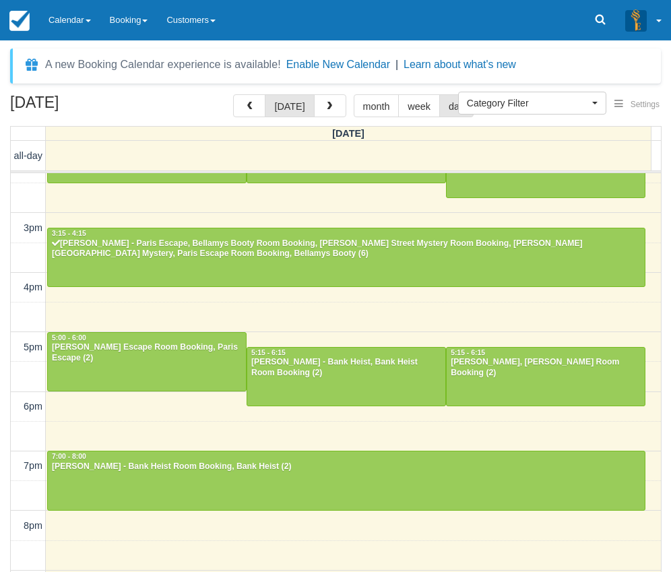
scroll to position [305, 0]
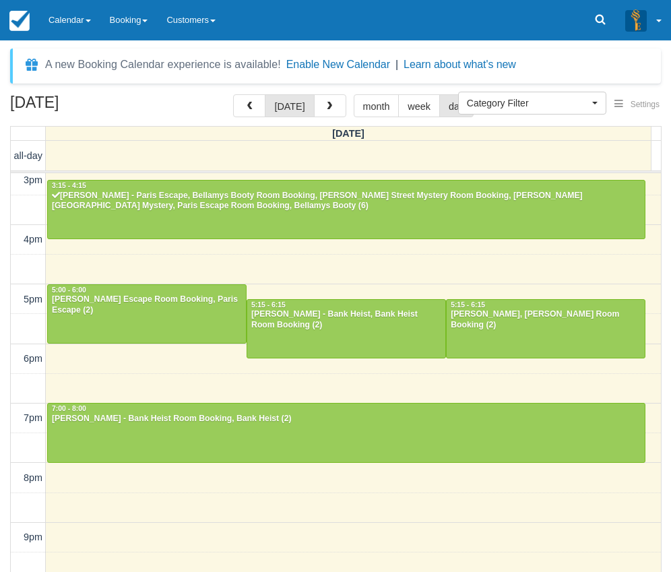
click at [7, 298] on div "August 10, 2025 today month week day Sunday all-day 10am 11am 12pm 1pm 2pm 3pm …" at bounding box center [335, 352] width 671 height 517
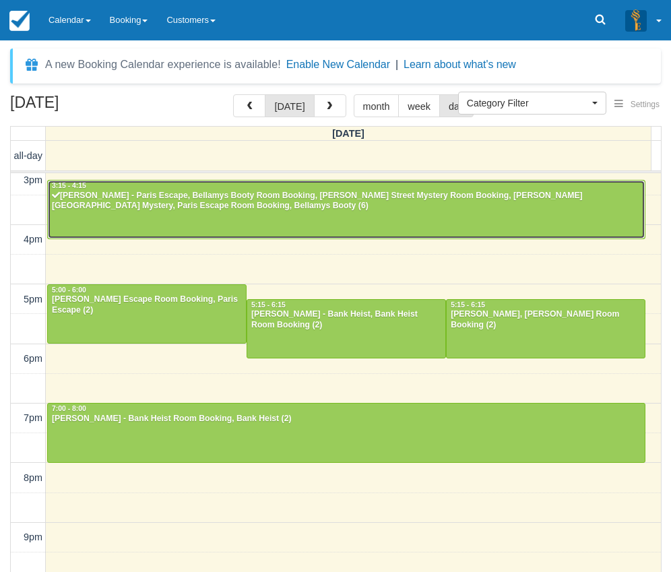
click at [152, 269] on div "10am 11am 12pm 1pm 2pm 3pm 4pm 5pm 6pm 7pm 8pm 9pm 10pm 10:00 - 11:00 Luke Wils…" at bounding box center [336, 240] width 650 height 744
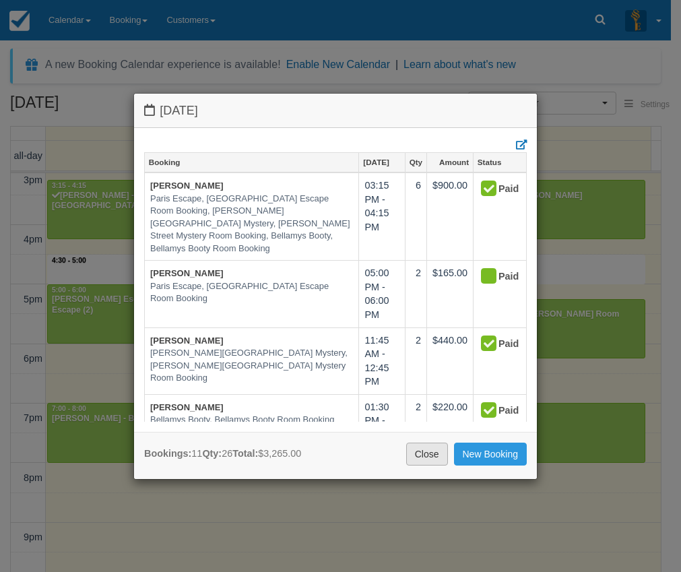
click at [417, 454] on link "Close" at bounding box center [427, 454] width 42 height 23
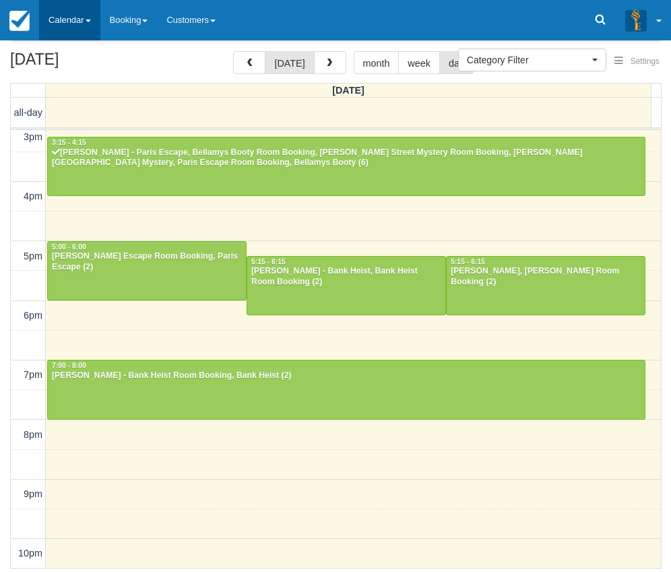
click at [72, 18] on link "Calendar" at bounding box center [69, 20] width 61 height 40
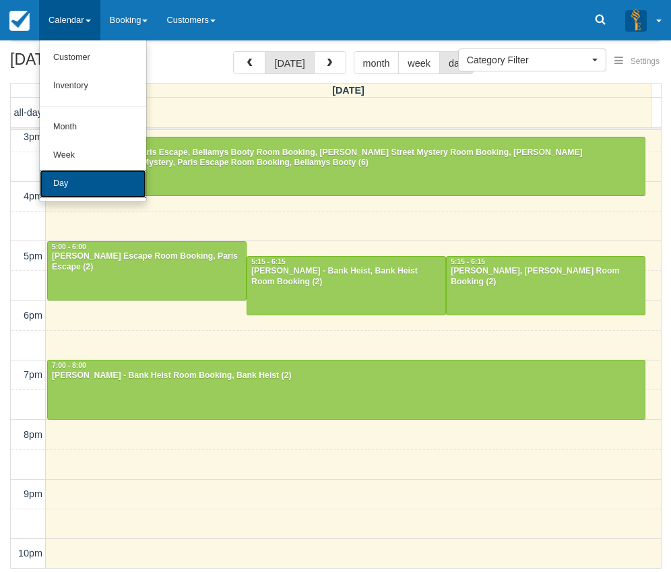
click at [77, 191] on link "Day" at bounding box center [93, 184] width 106 height 28
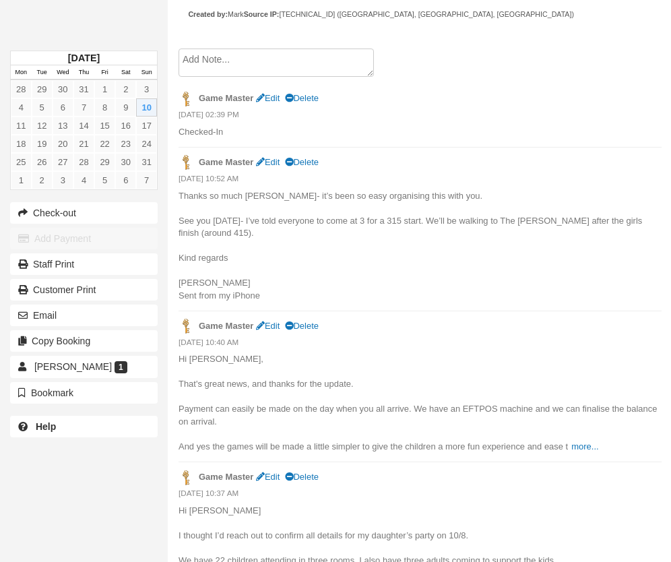
scroll to position [809, 0]
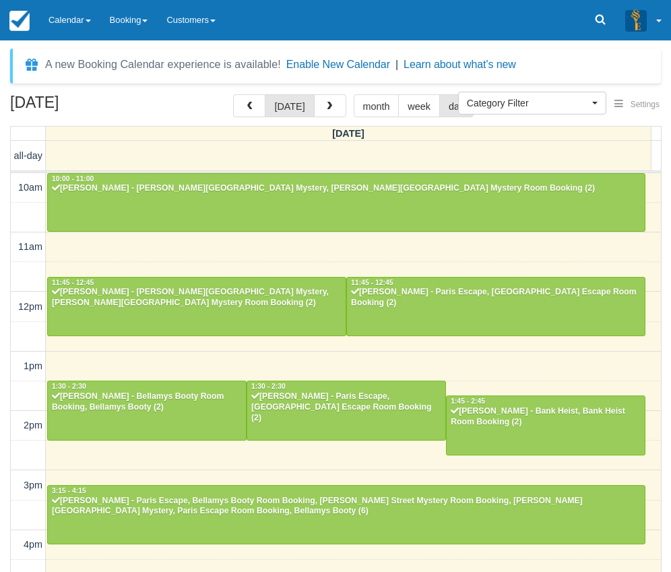
select select
